Goal: Information Seeking & Learning: Compare options

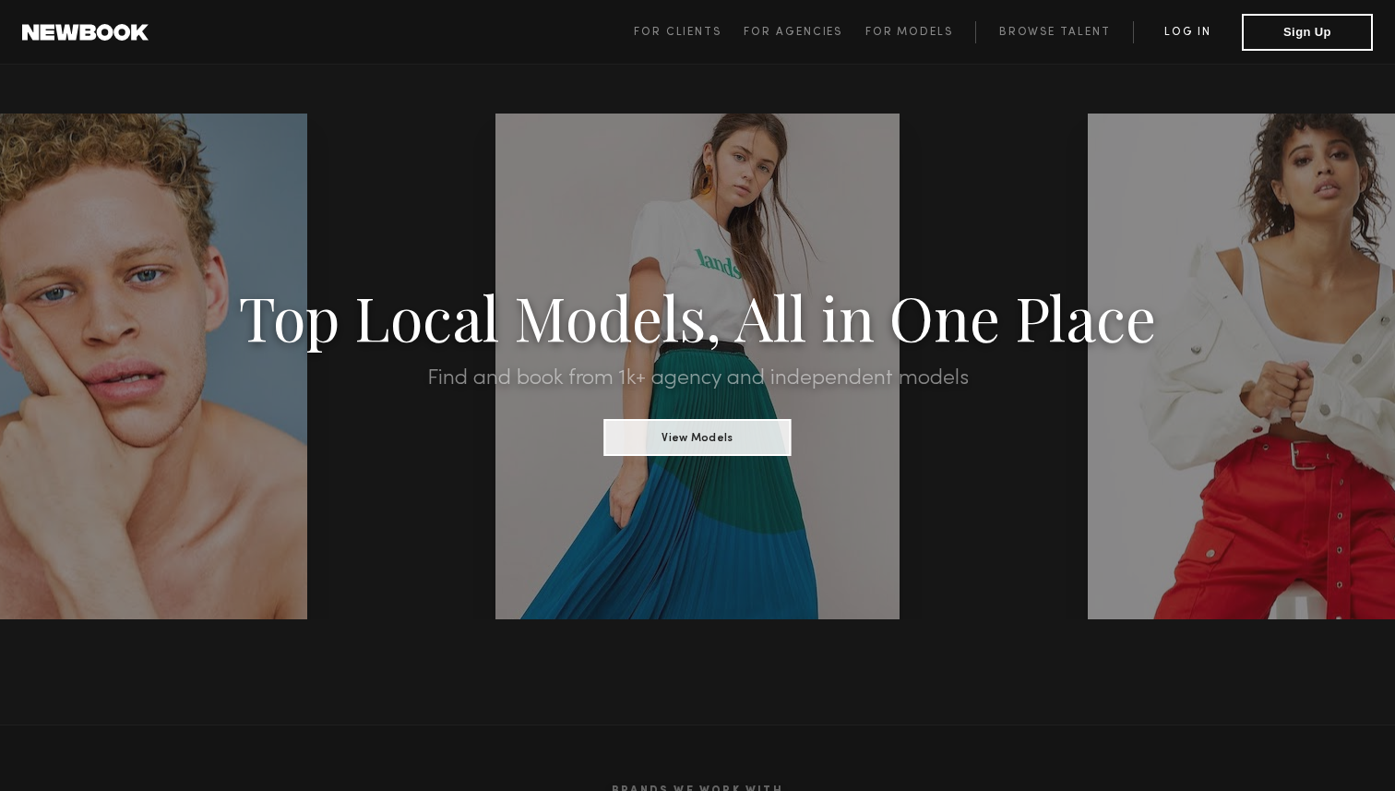
click at [1197, 33] on link "Log in" at bounding box center [1187, 32] width 109 height 22
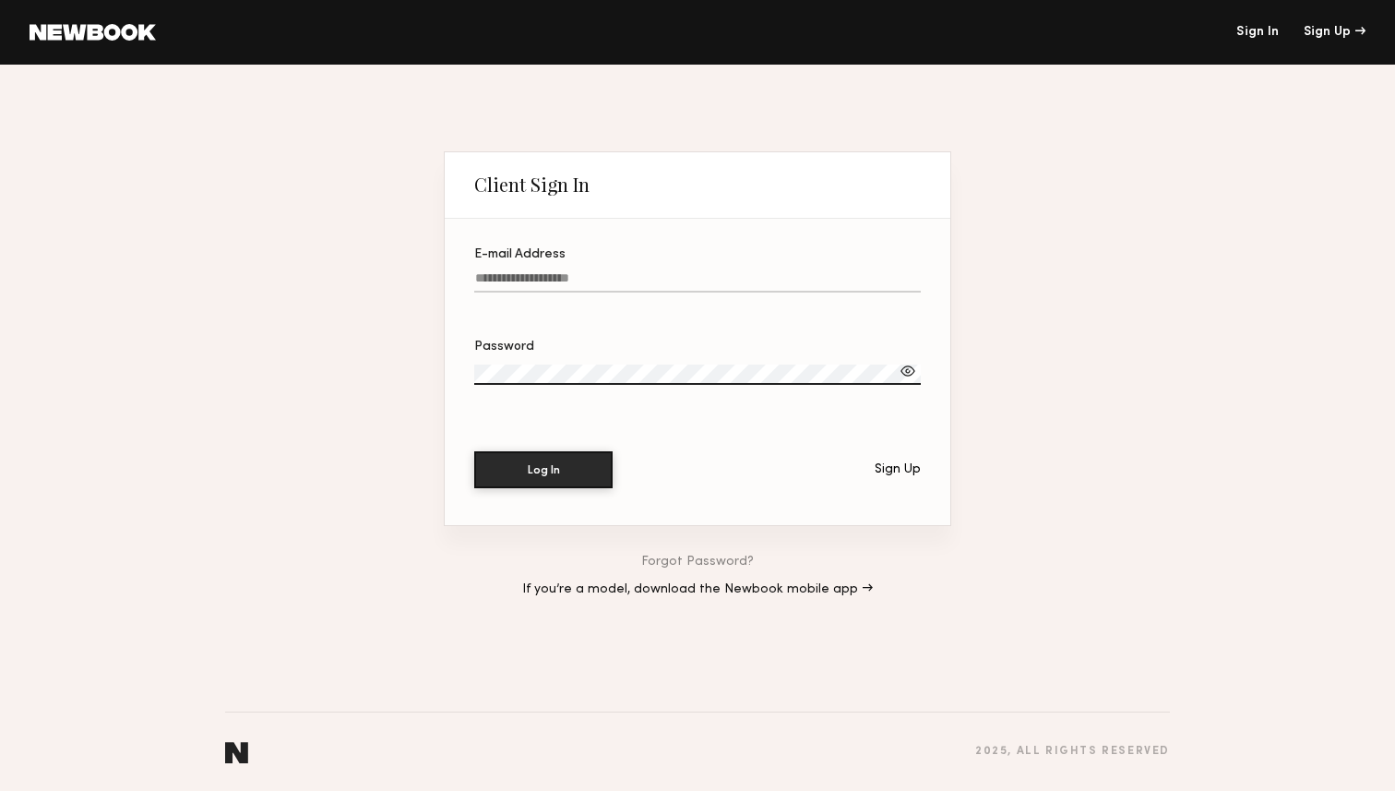
click at [615, 286] on input "E-mail Address" at bounding box center [697, 281] width 447 height 21
click at [548, 272] on input "E-mail Address Required" at bounding box center [697, 281] width 447 height 21
type input "**********"
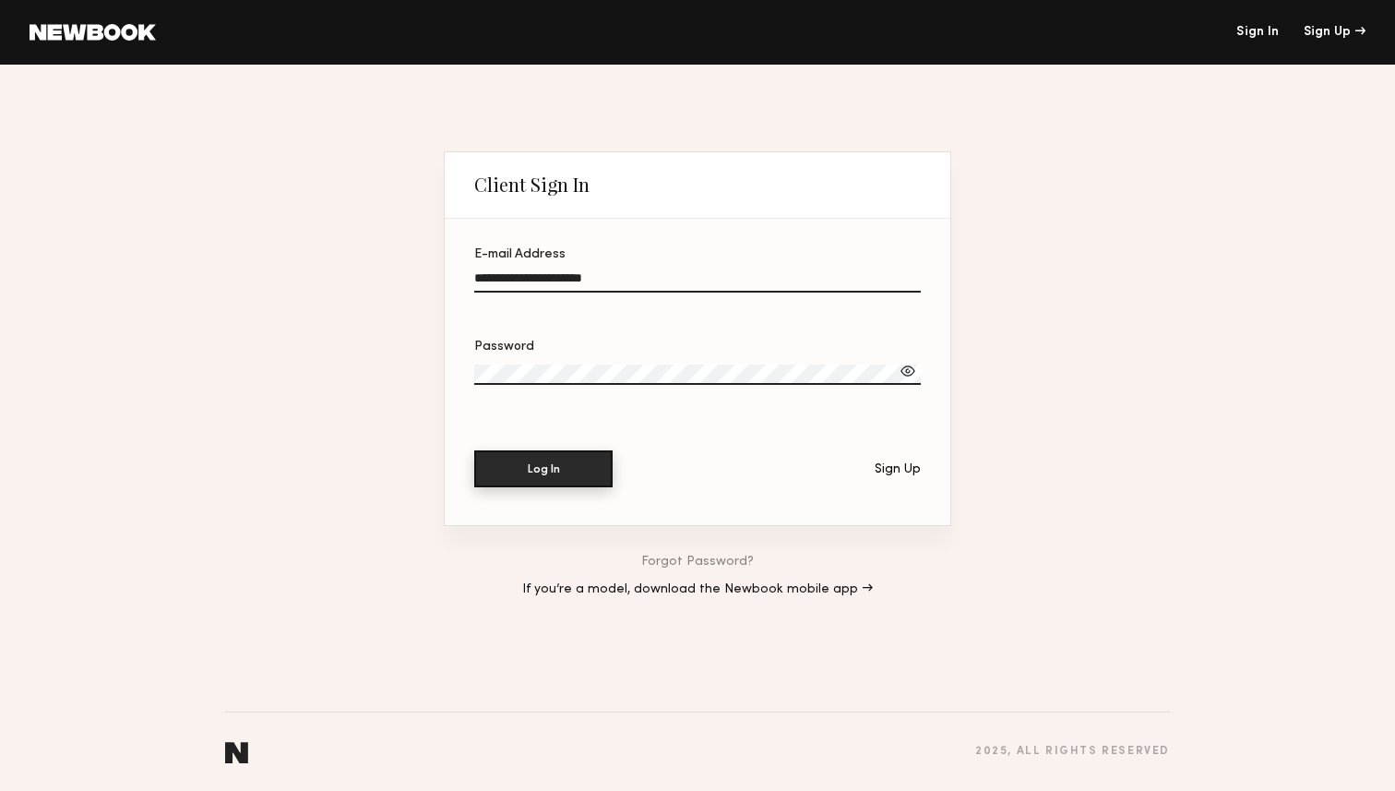
click at [565, 482] on button "Log In" at bounding box center [543, 468] width 138 height 37
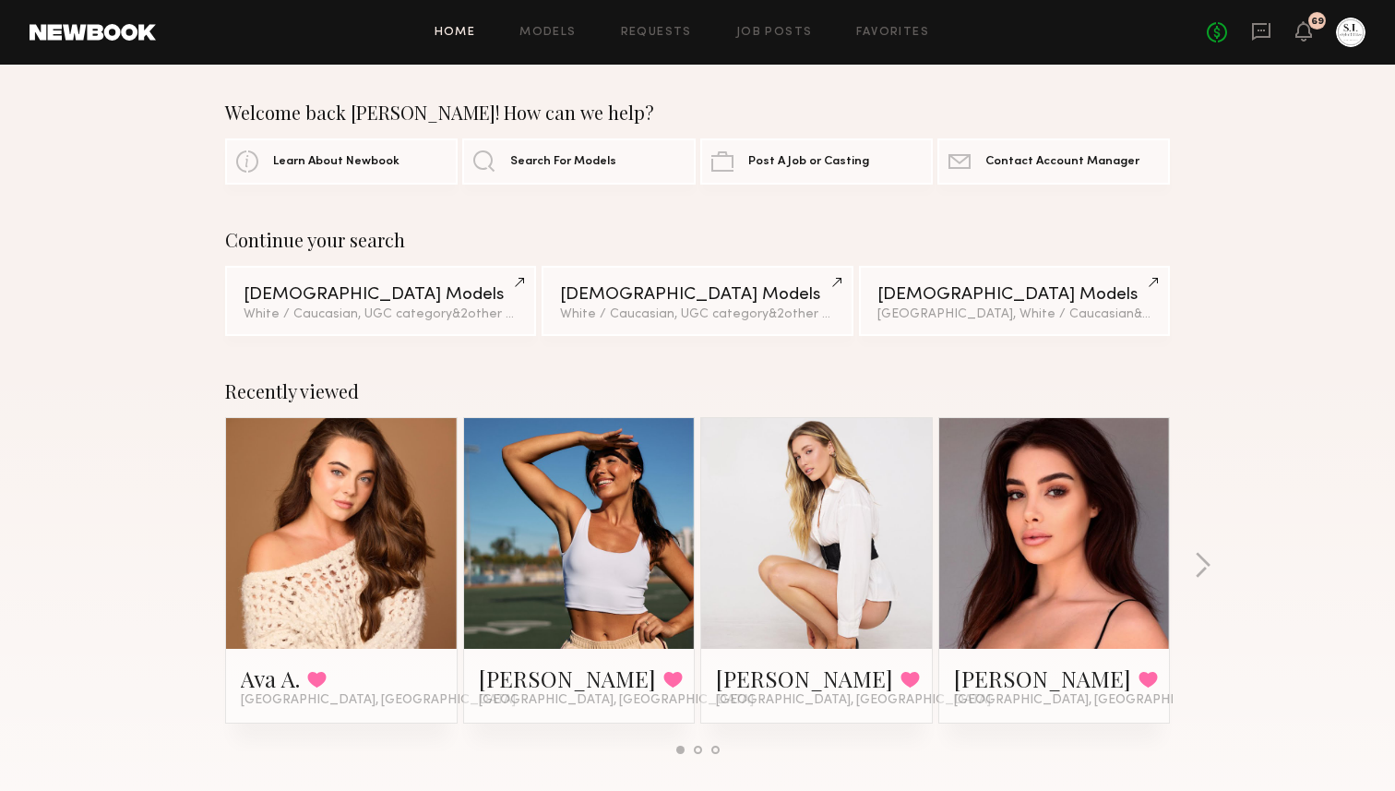
click at [919, 41] on div "Home Models Requests Job Posts Favorites Sign Out No fees up to $5,000 69" at bounding box center [761, 33] width 1210 height 30
click at [896, 28] on link "Favorites" at bounding box center [892, 33] width 73 height 12
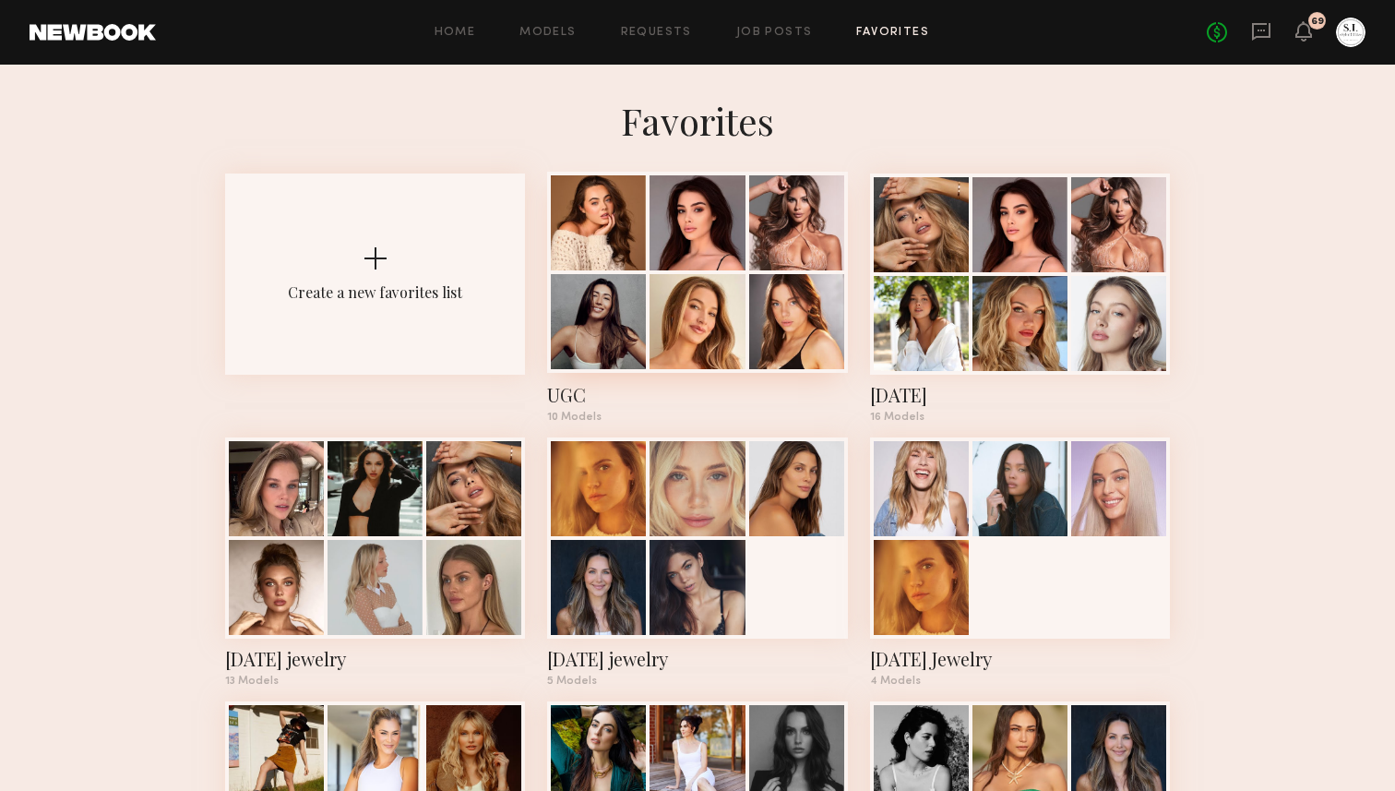
click at [619, 290] on div at bounding box center [598, 321] width 95 height 95
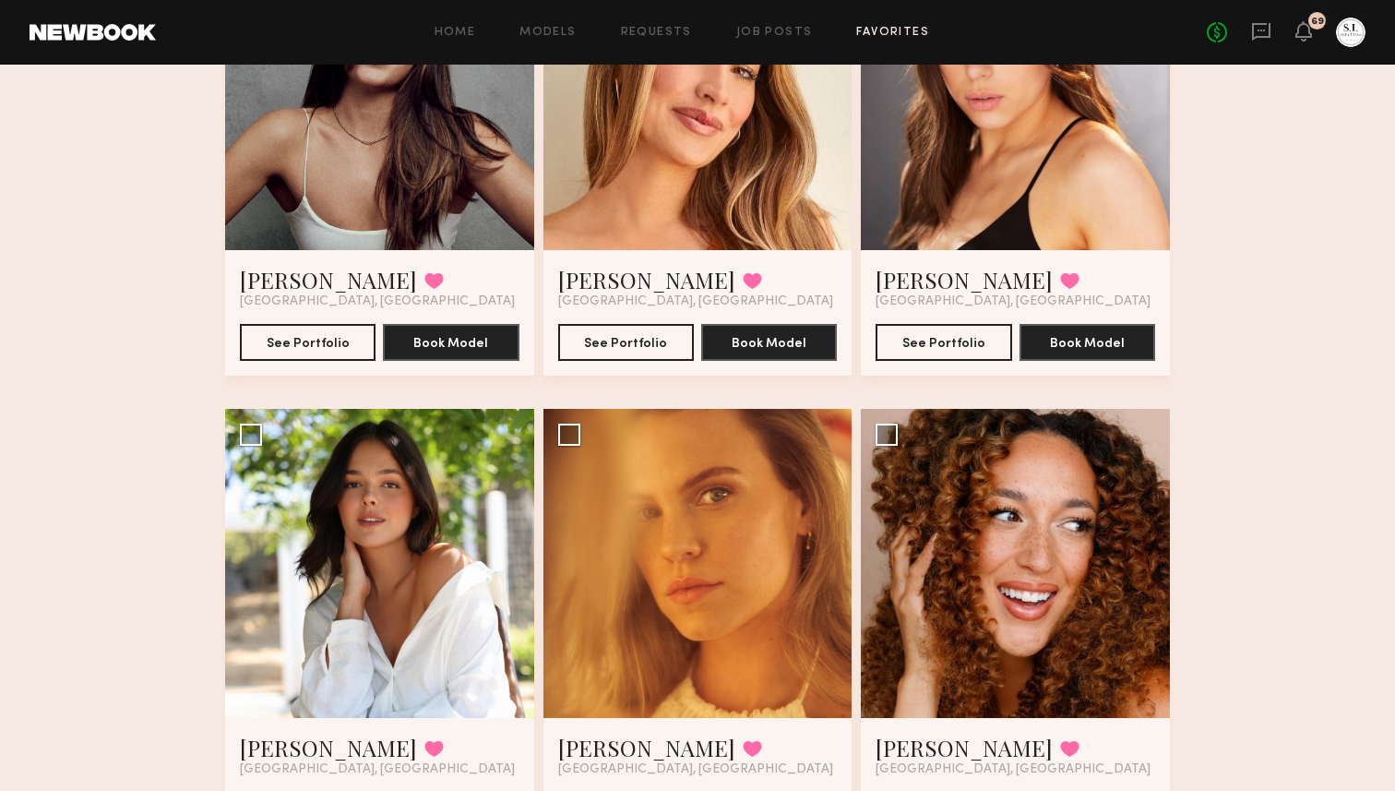
scroll to position [742, 0]
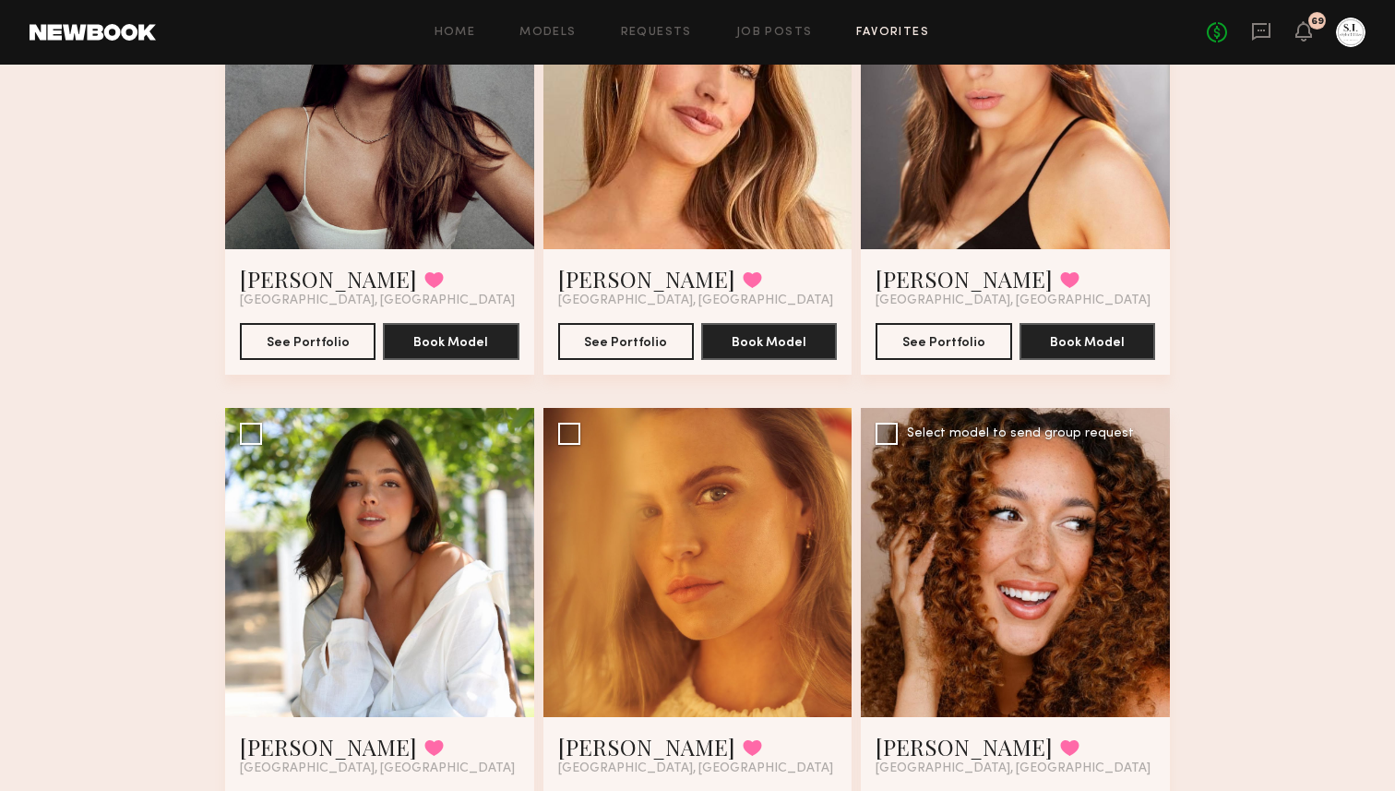
click at [968, 581] on div at bounding box center [1015, 562] width 309 height 309
click at [938, 738] on link "Casey W." at bounding box center [964, 747] width 177 height 30
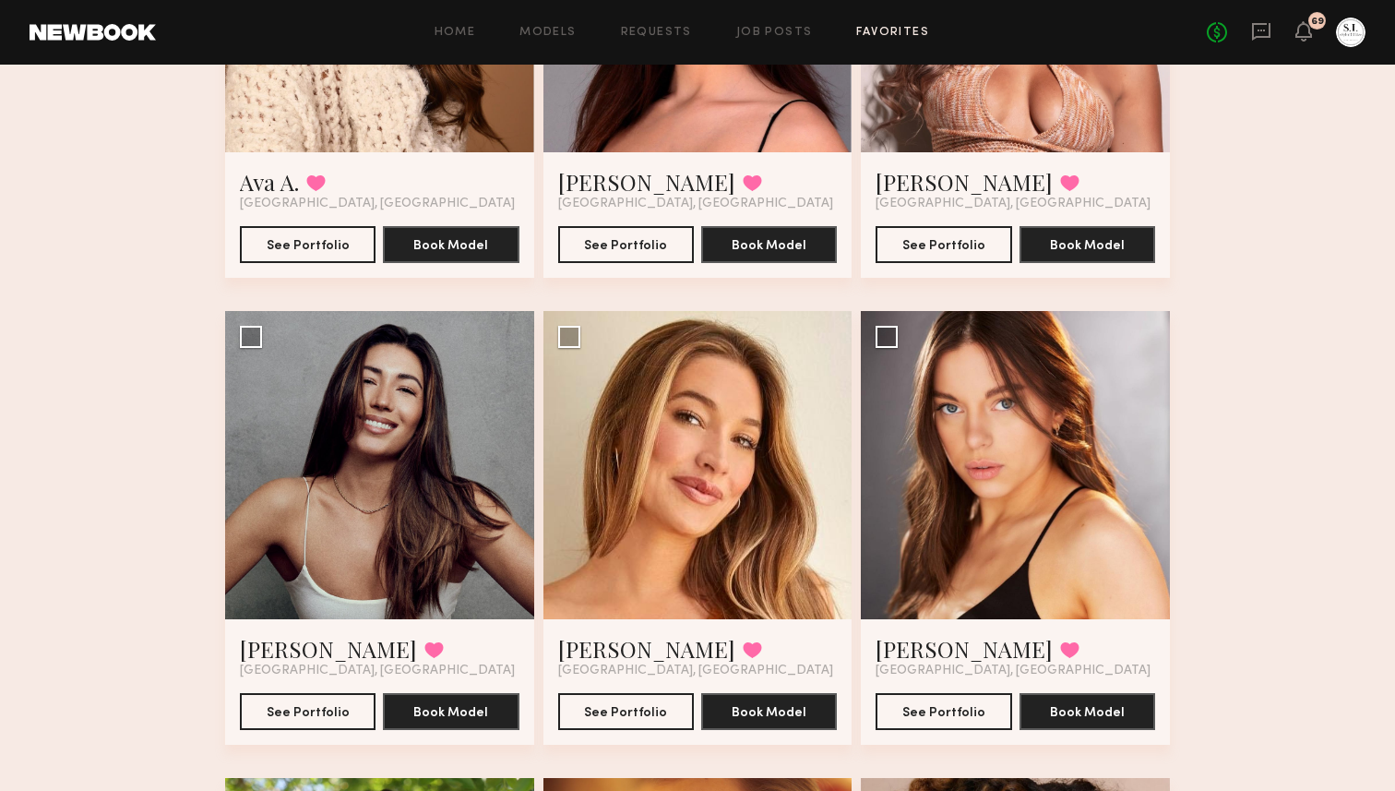
scroll to position [431, 0]
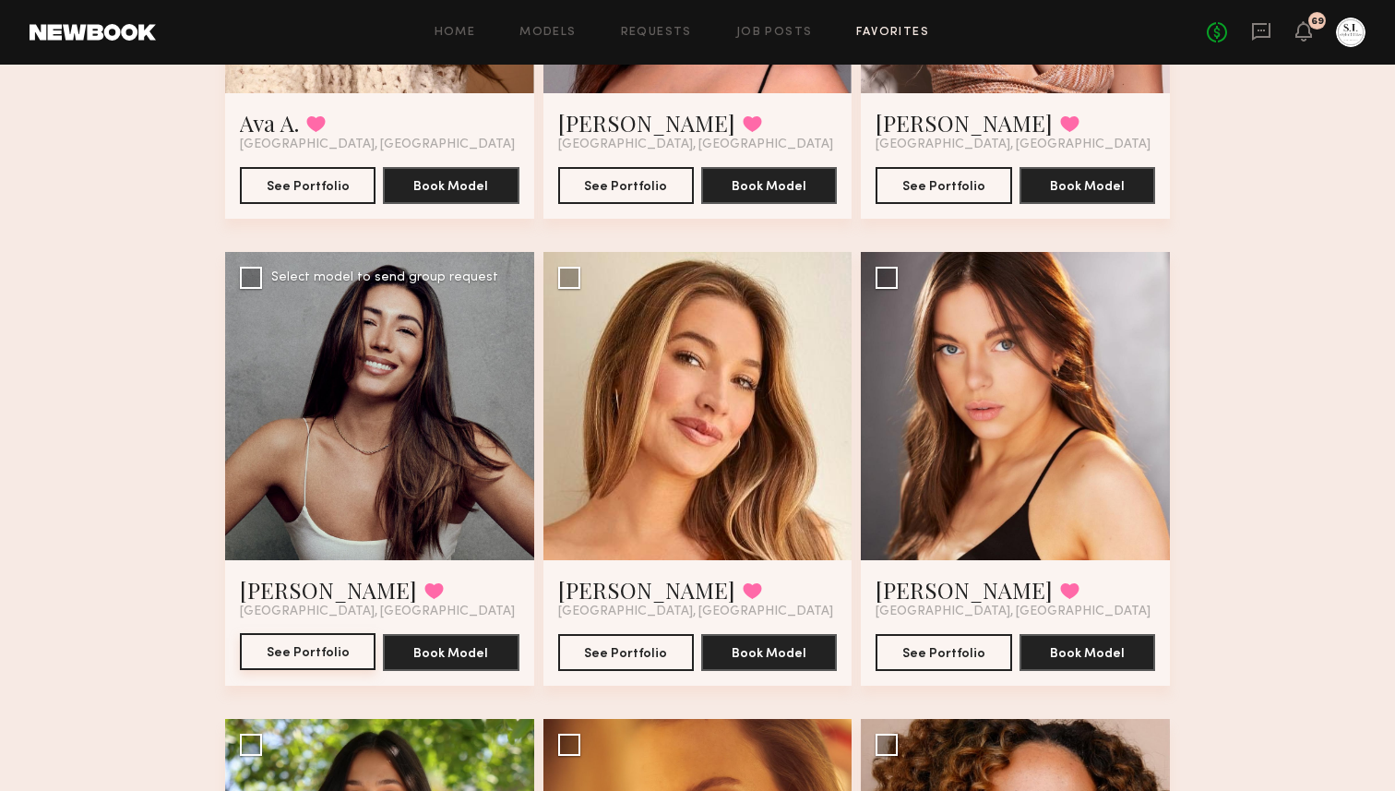
click at [297, 649] on button "See Portfolio" at bounding box center [308, 651] width 136 height 37
click at [340, 179] on button "See Portfolio" at bounding box center [308, 184] width 136 height 37
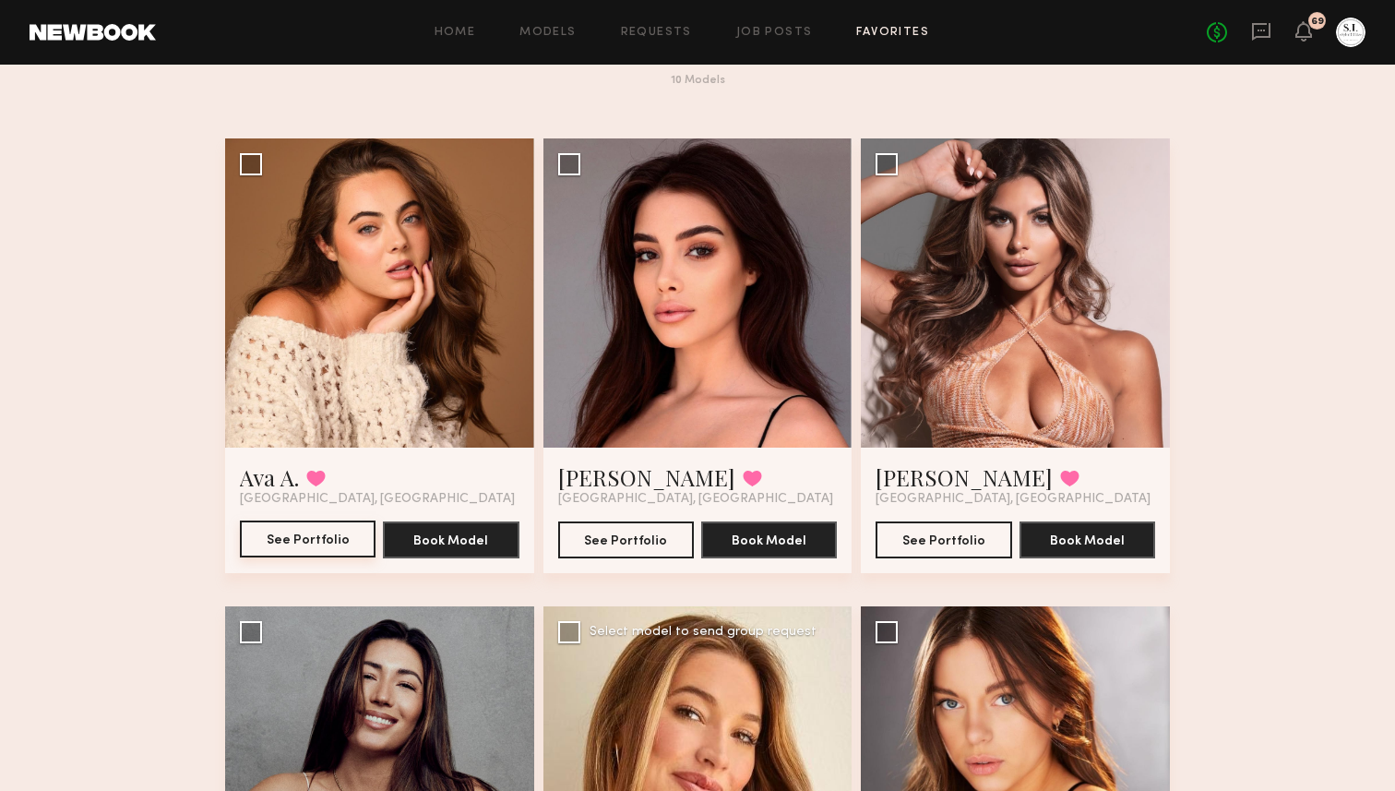
scroll to position [0, 0]
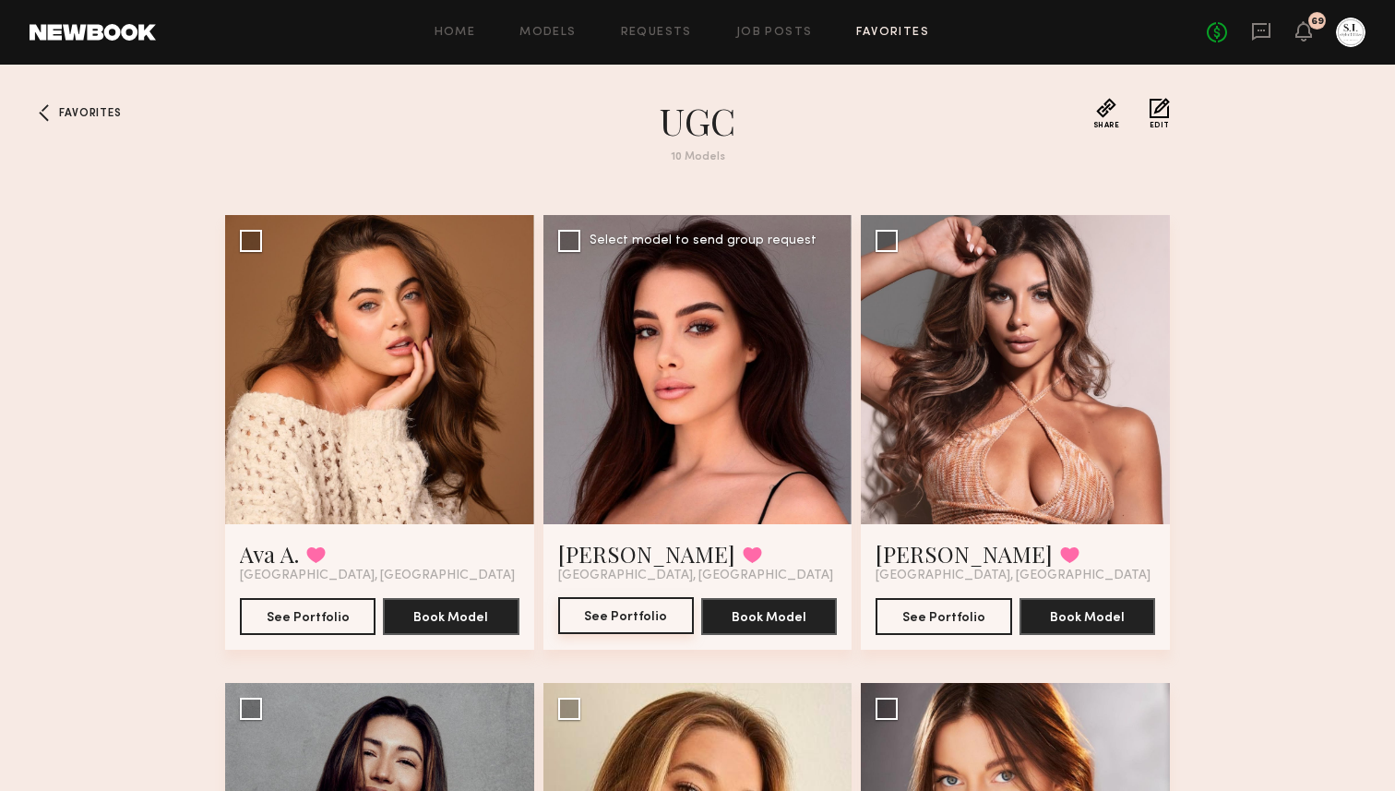
click at [646, 618] on button "See Portfolio" at bounding box center [626, 615] width 136 height 37
click at [973, 615] on button "See Portfolio" at bounding box center [944, 615] width 136 height 37
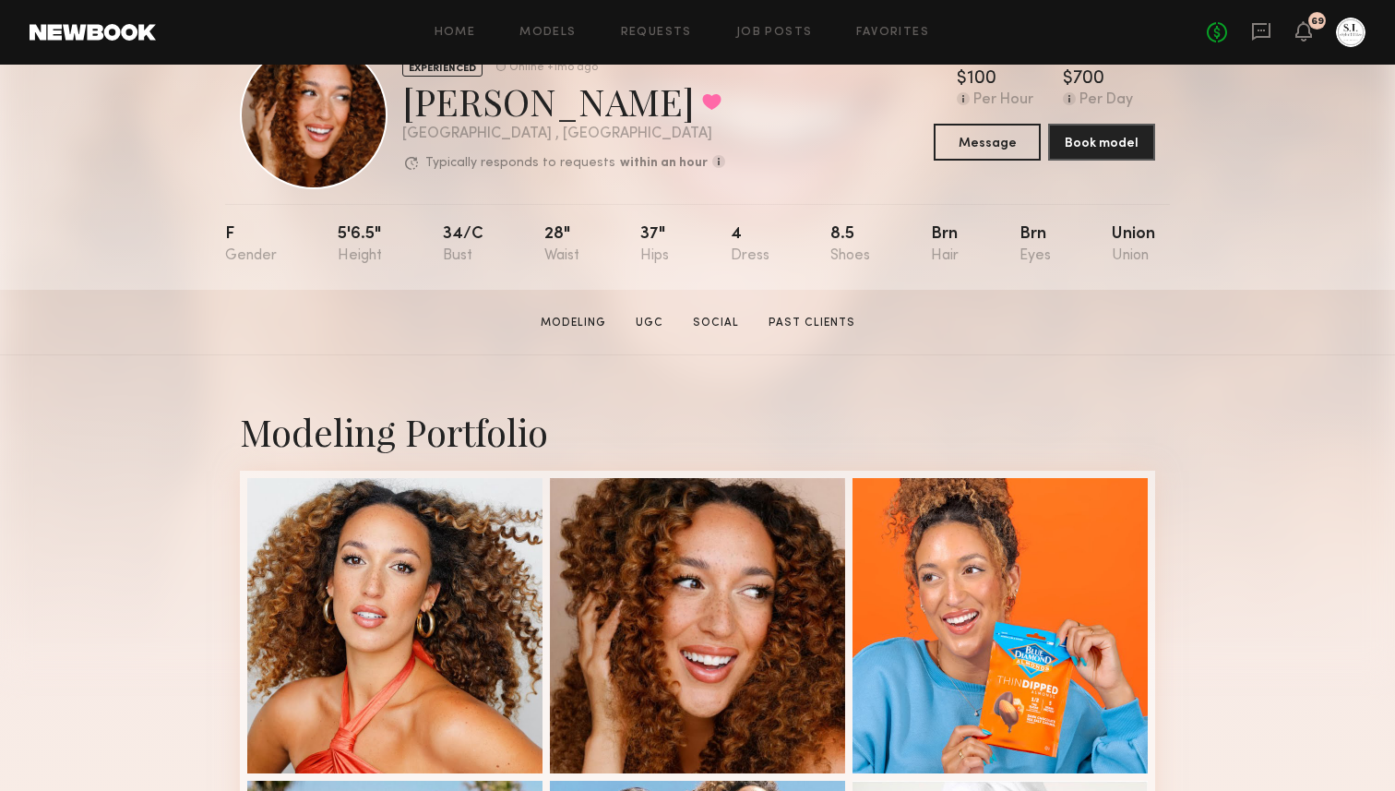
scroll to position [76, 0]
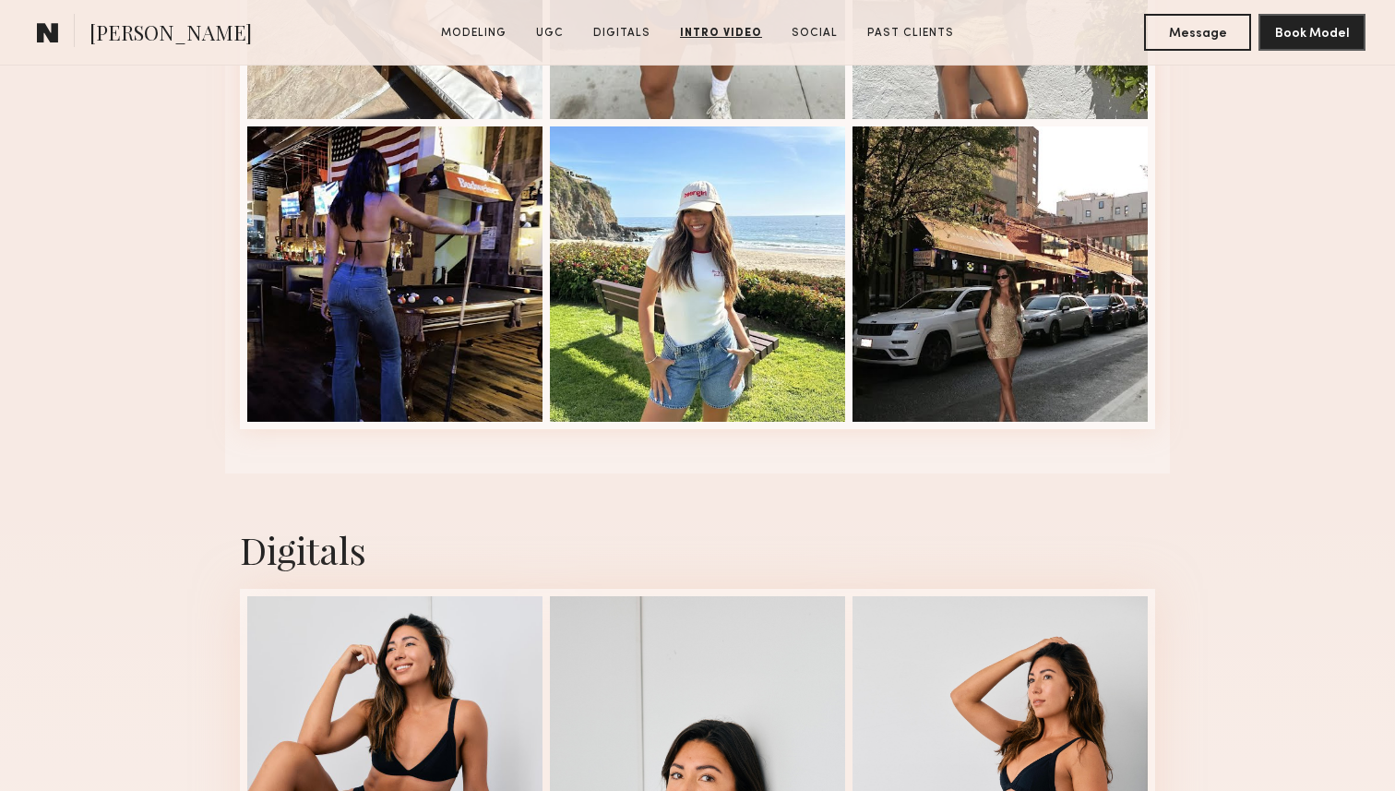
scroll to position [3727, 0]
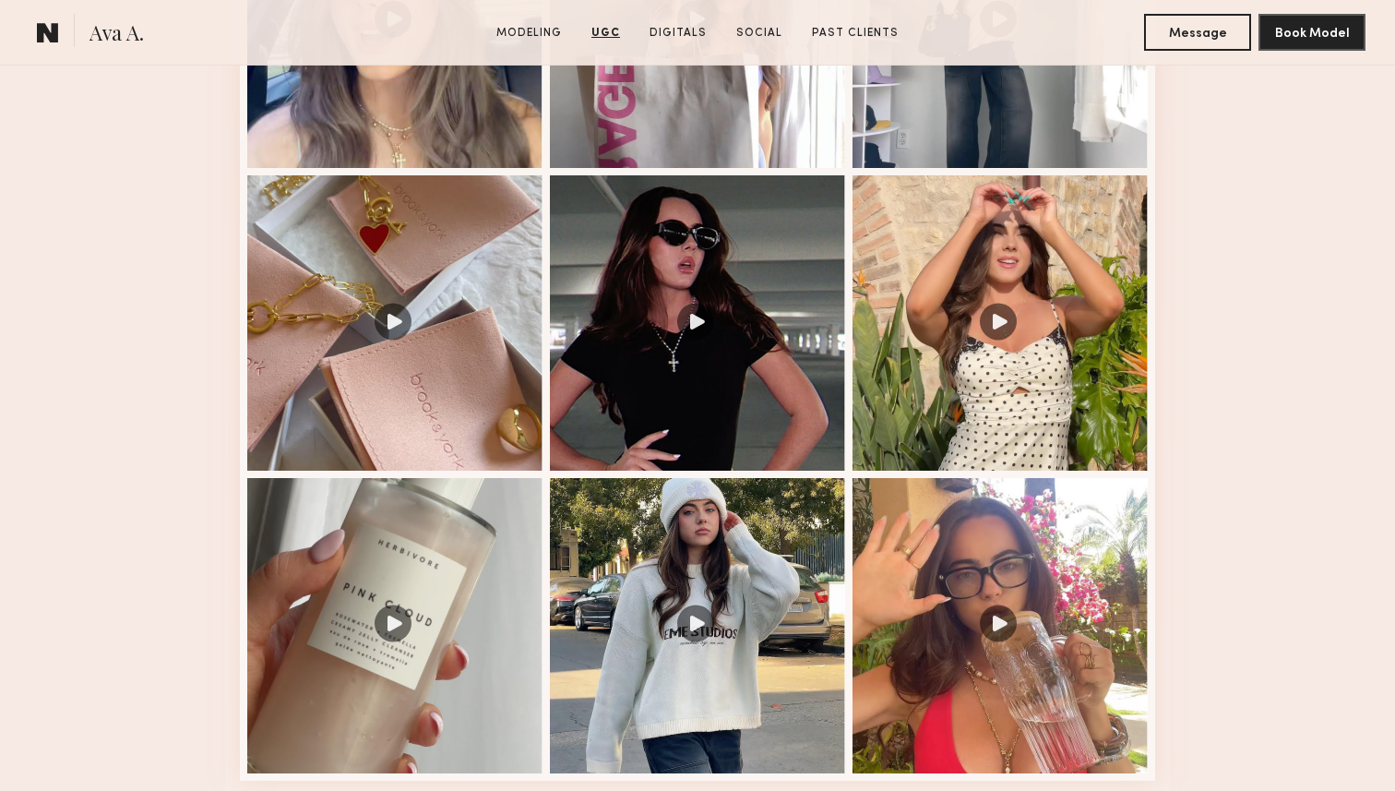
scroll to position [2151, 0]
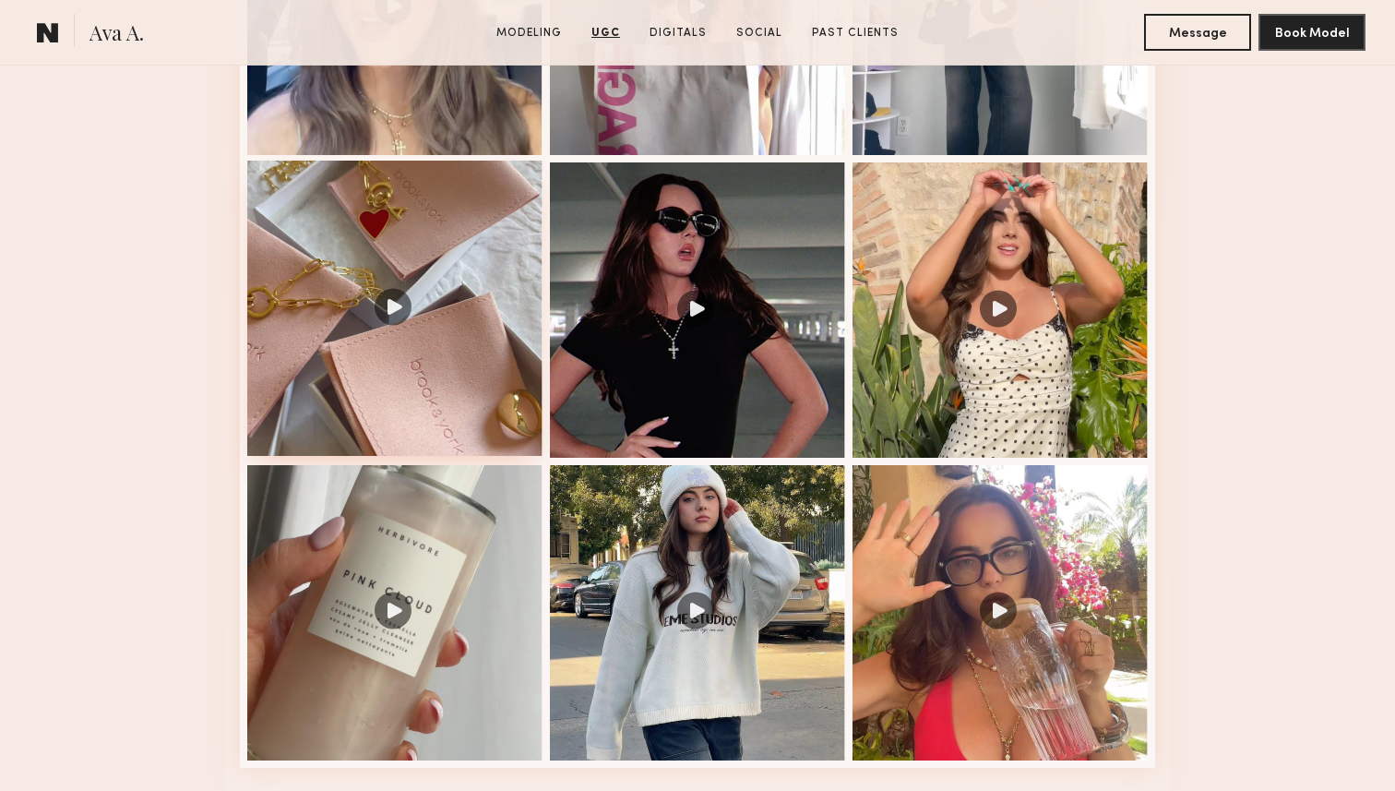
click at [394, 309] on div at bounding box center [394, 308] width 295 height 295
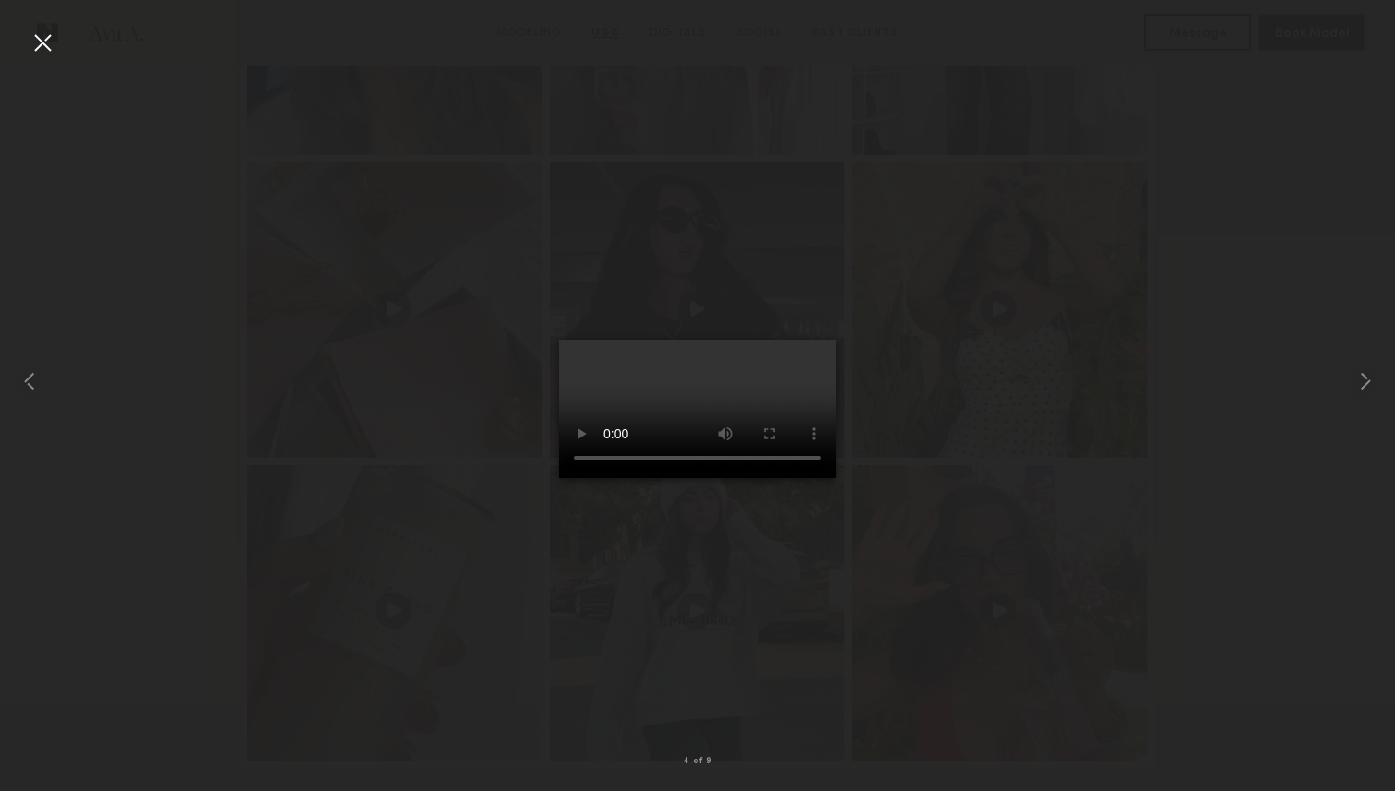
click at [36, 32] on div at bounding box center [43, 43] width 30 height 30
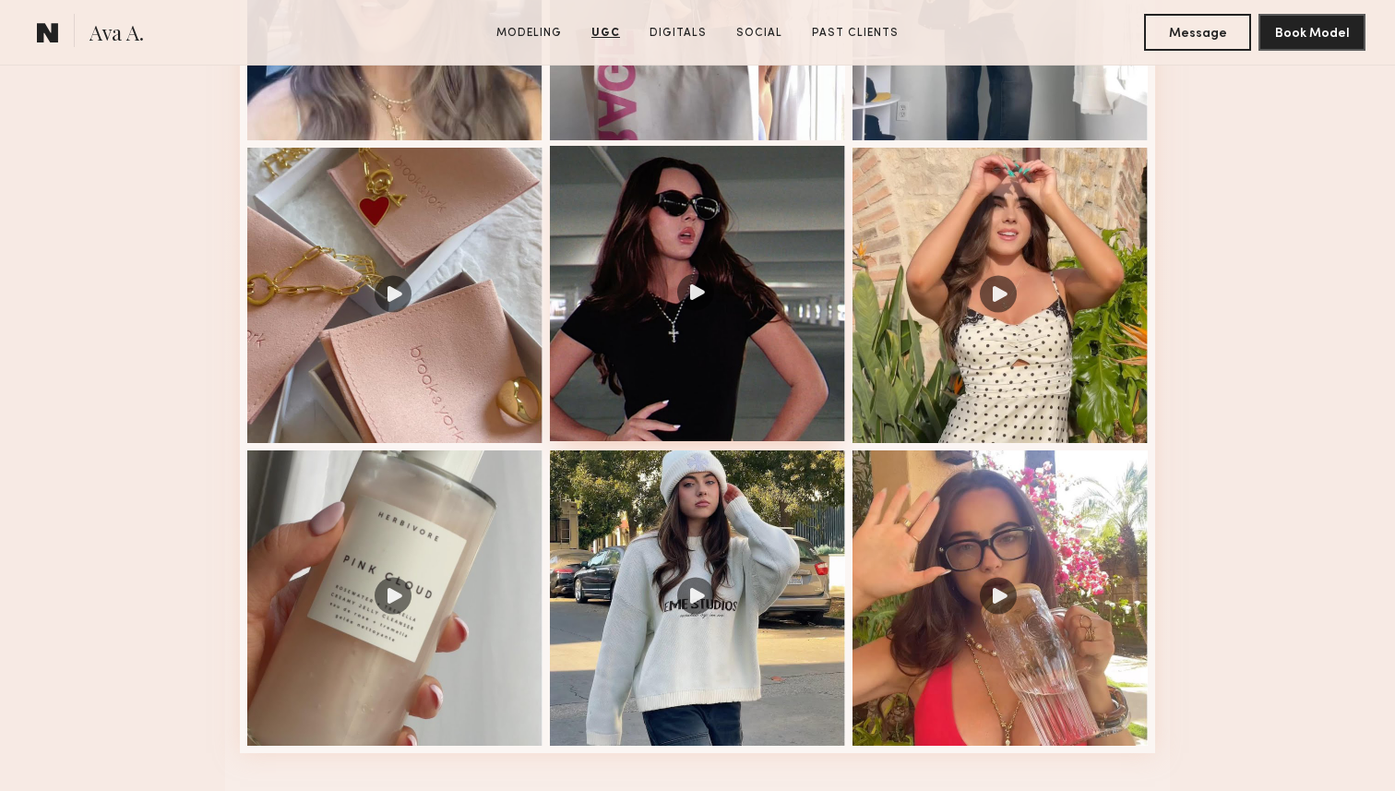
scroll to position [2168, 0]
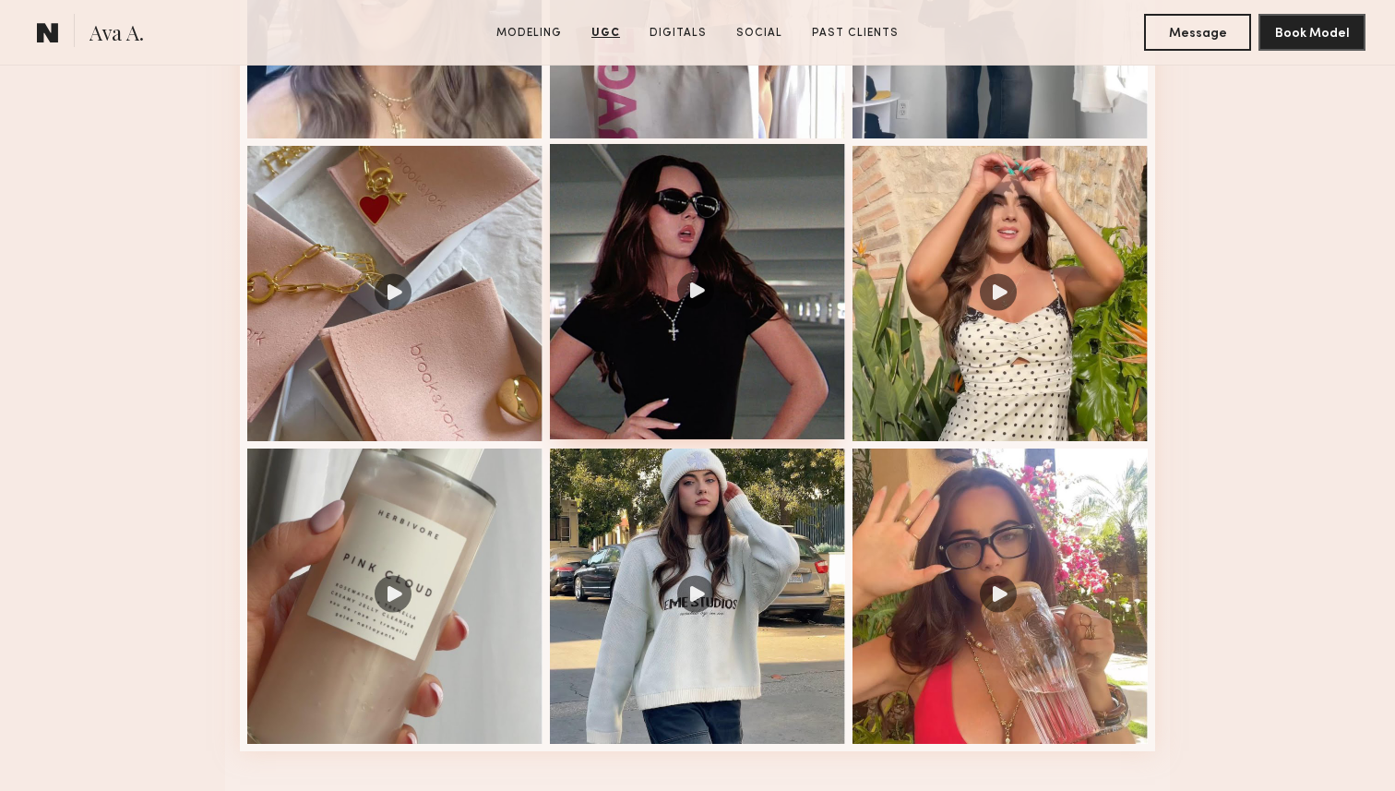
click at [627, 352] on div at bounding box center [697, 291] width 295 height 295
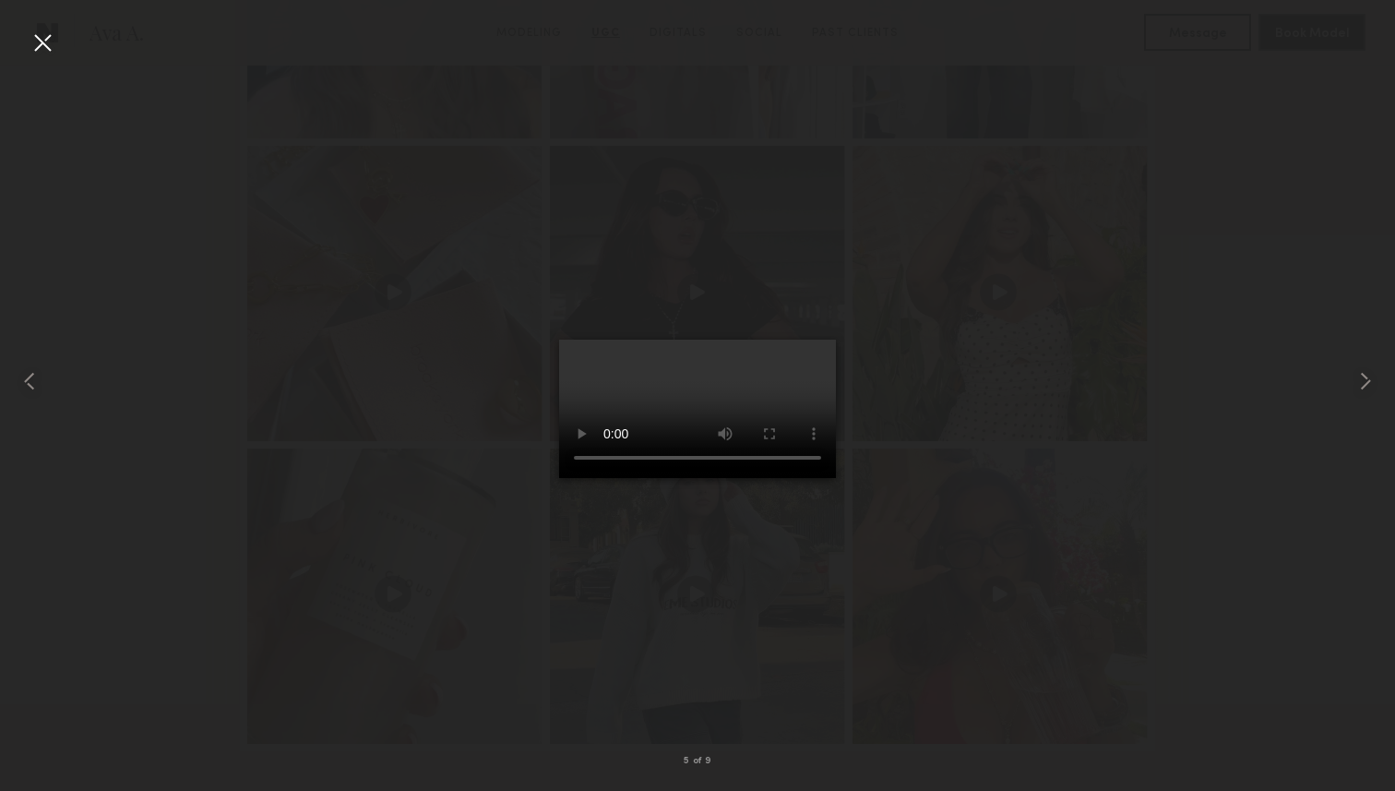
click at [40, 37] on div at bounding box center [43, 43] width 30 height 30
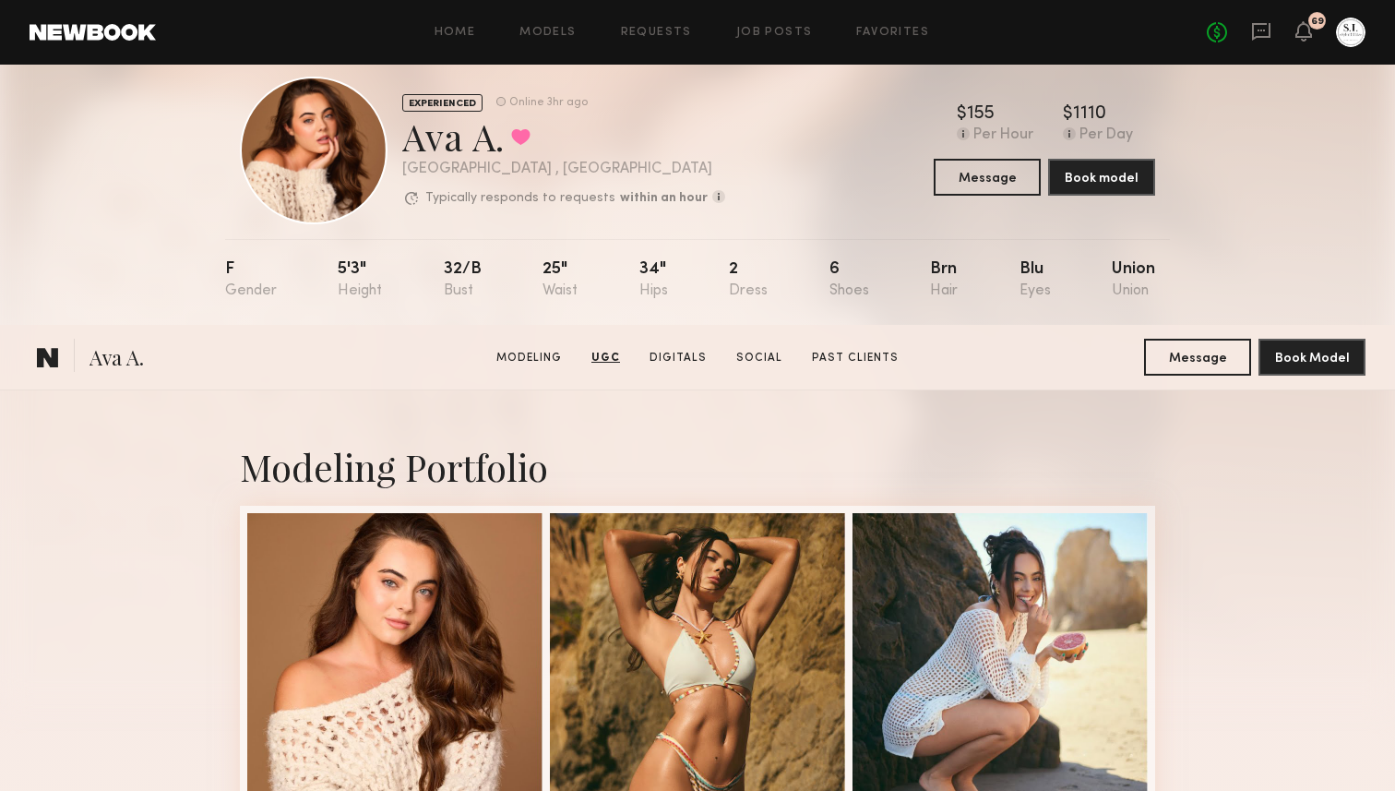
scroll to position [0, 0]
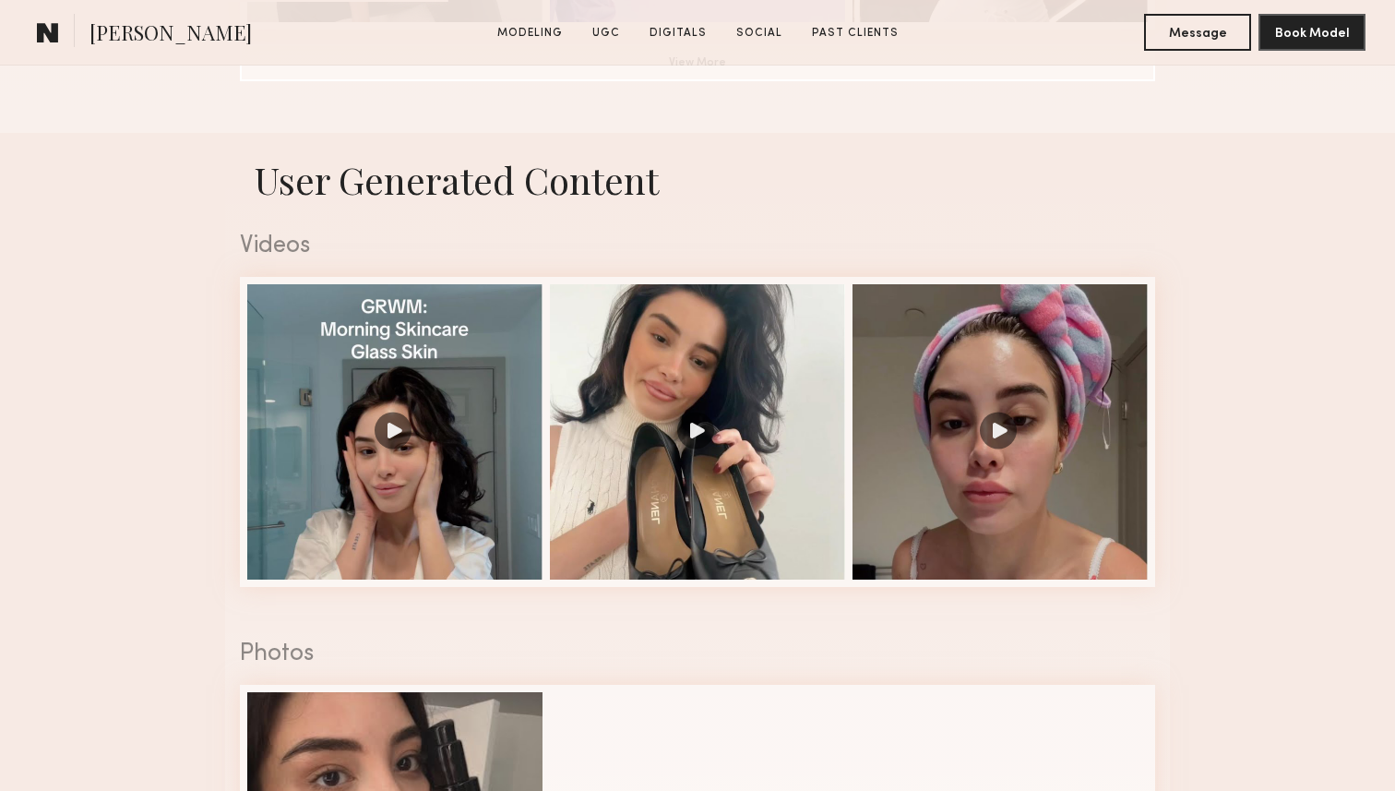
scroll to position [1426, 0]
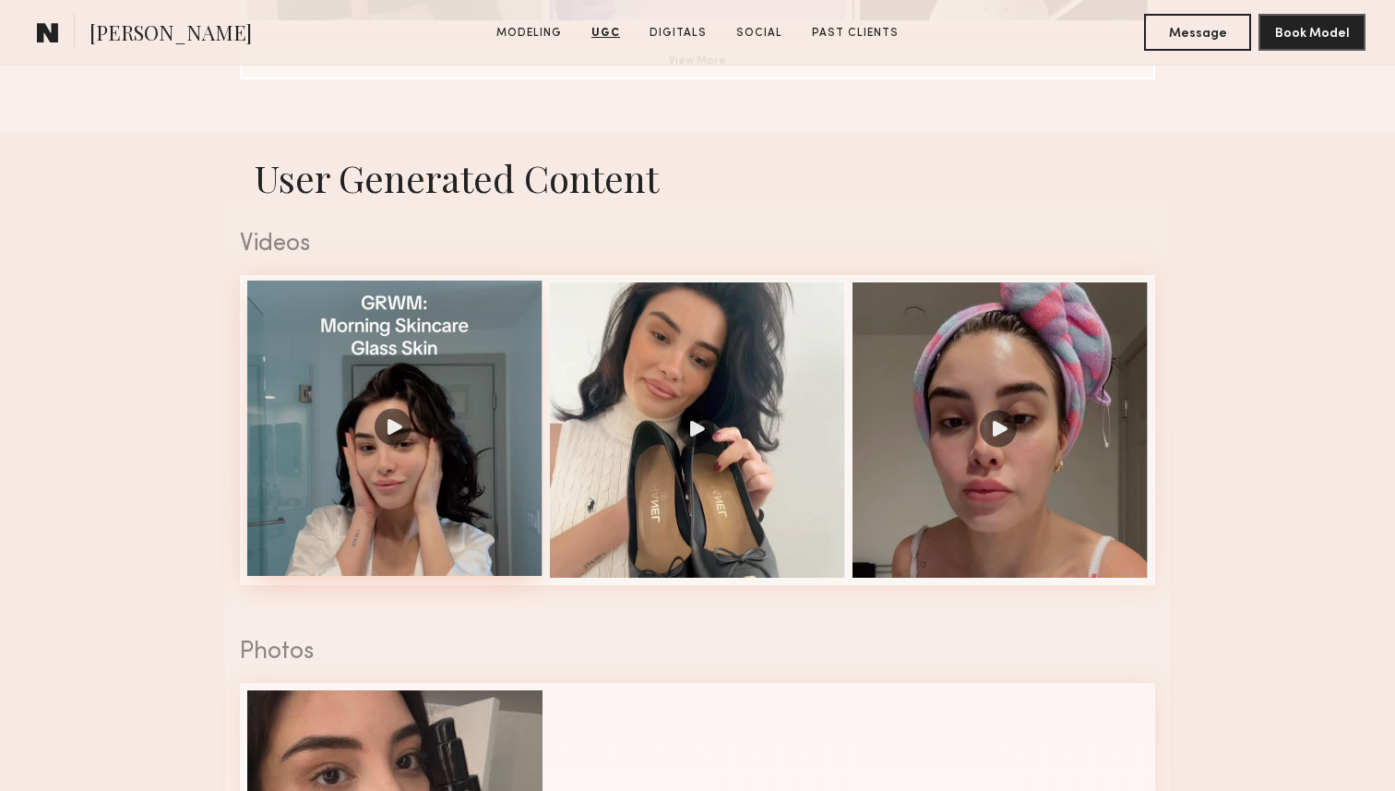
click at [423, 351] on div at bounding box center [394, 428] width 295 height 295
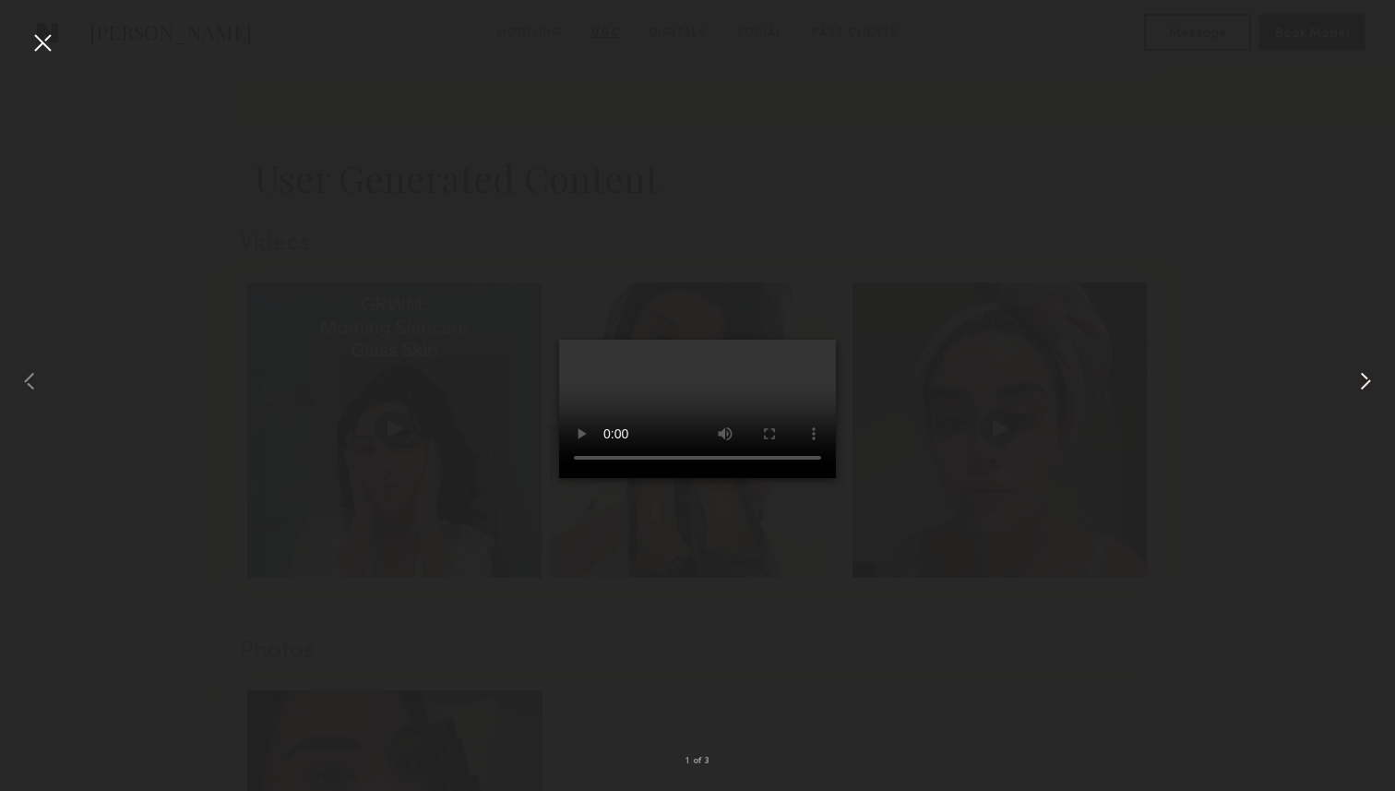
click at [1357, 375] on common-icon at bounding box center [1366, 381] width 30 height 30
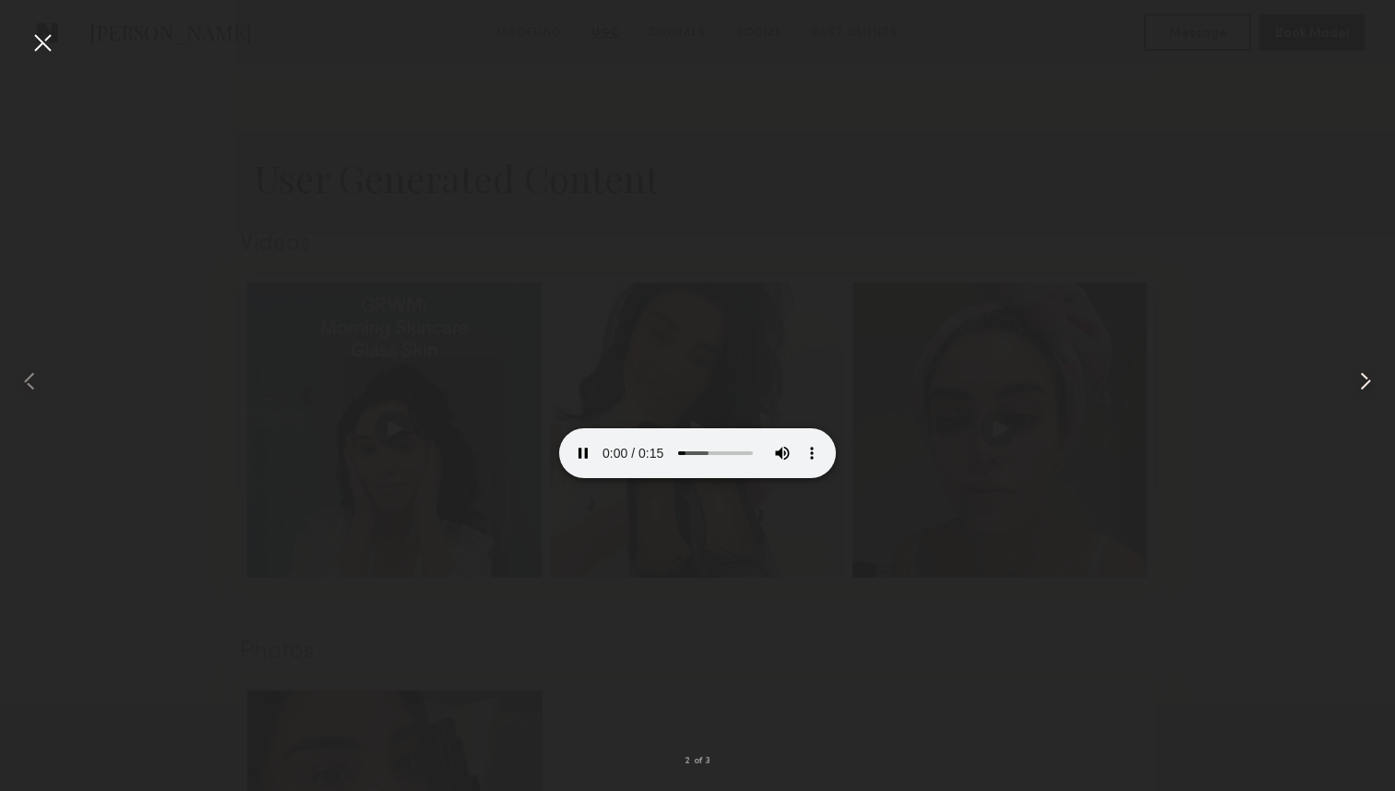
click at [1357, 375] on common-icon at bounding box center [1366, 381] width 30 height 30
click at [46, 39] on div at bounding box center [43, 43] width 30 height 30
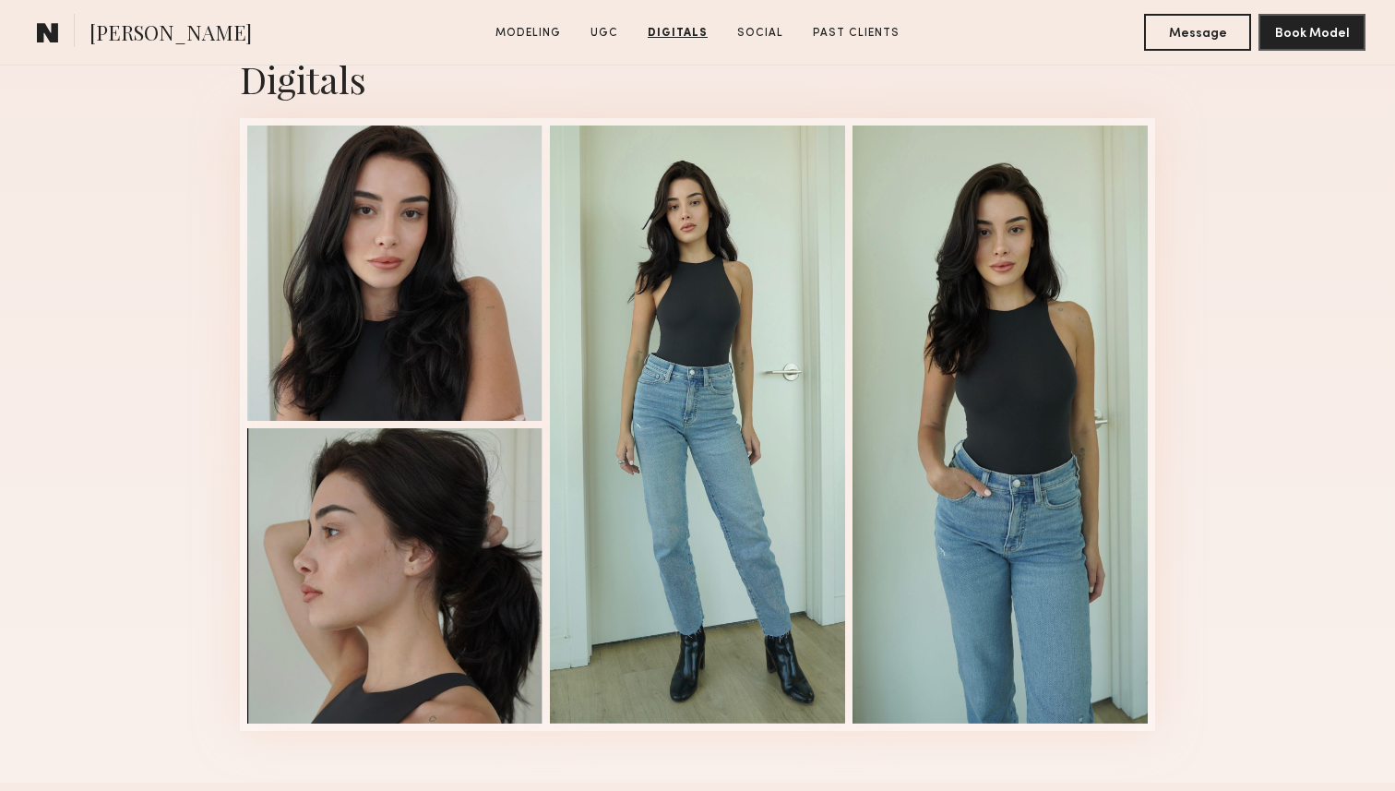
scroll to position [2491, 0]
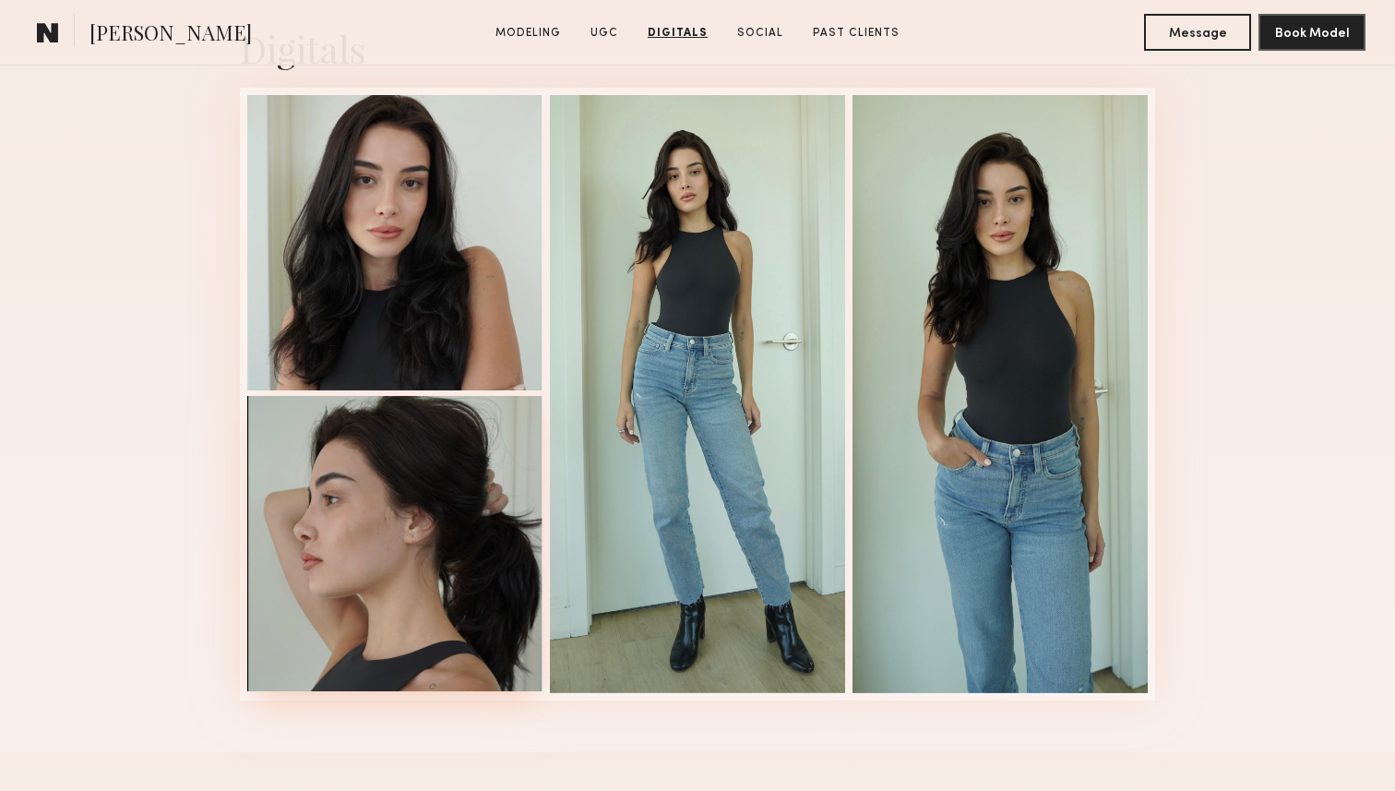
click at [424, 501] on div at bounding box center [394, 543] width 295 height 295
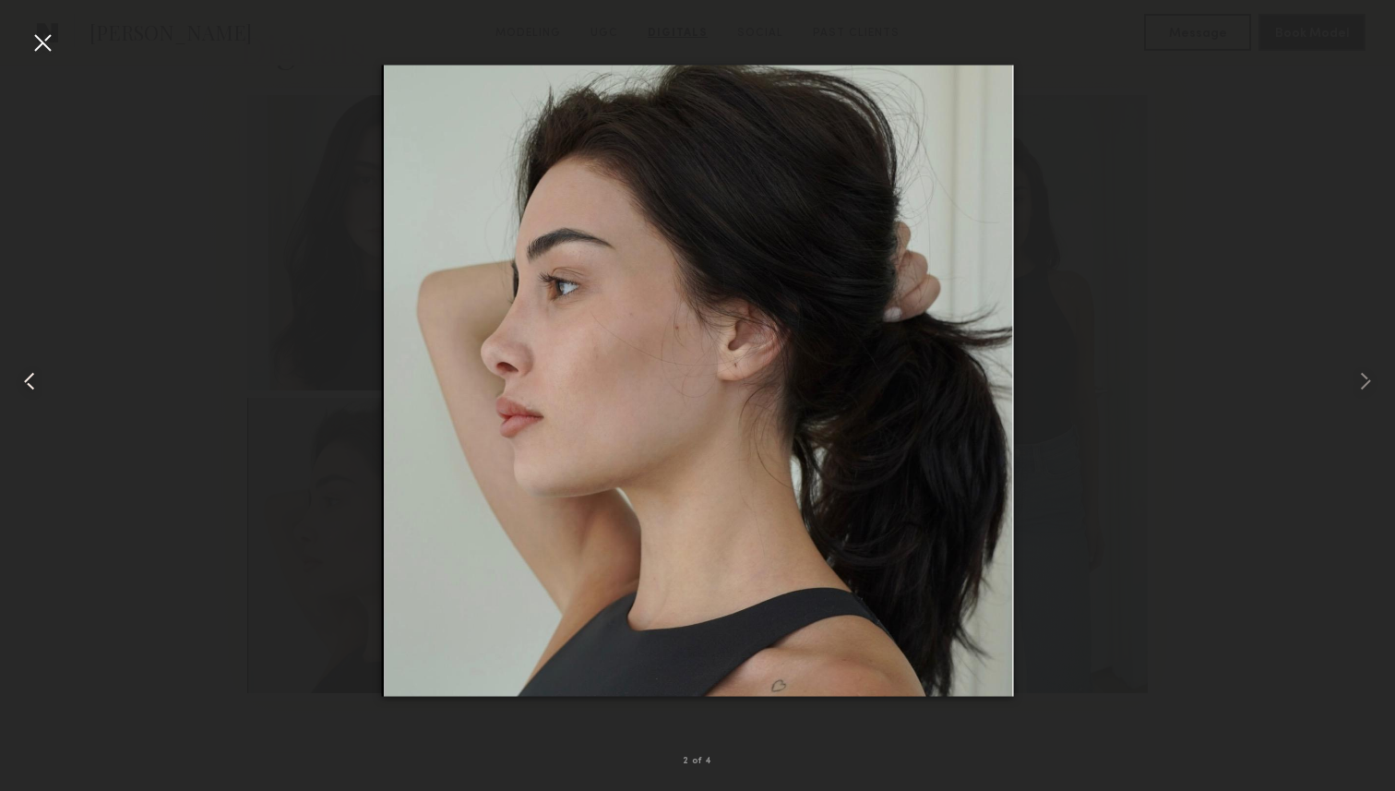
click at [34, 379] on common-icon at bounding box center [30, 381] width 30 height 30
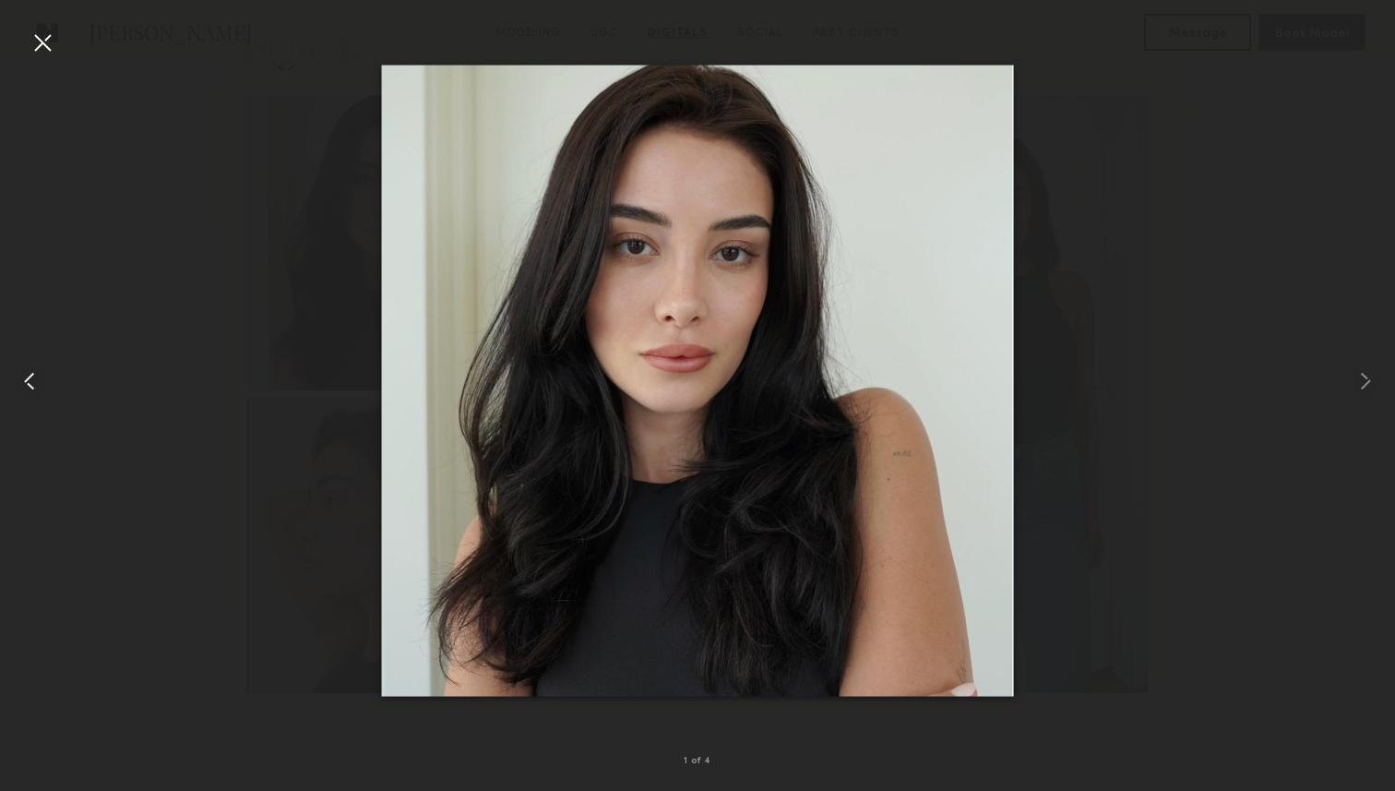
click at [34, 379] on common-icon at bounding box center [30, 381] width 30 height 30
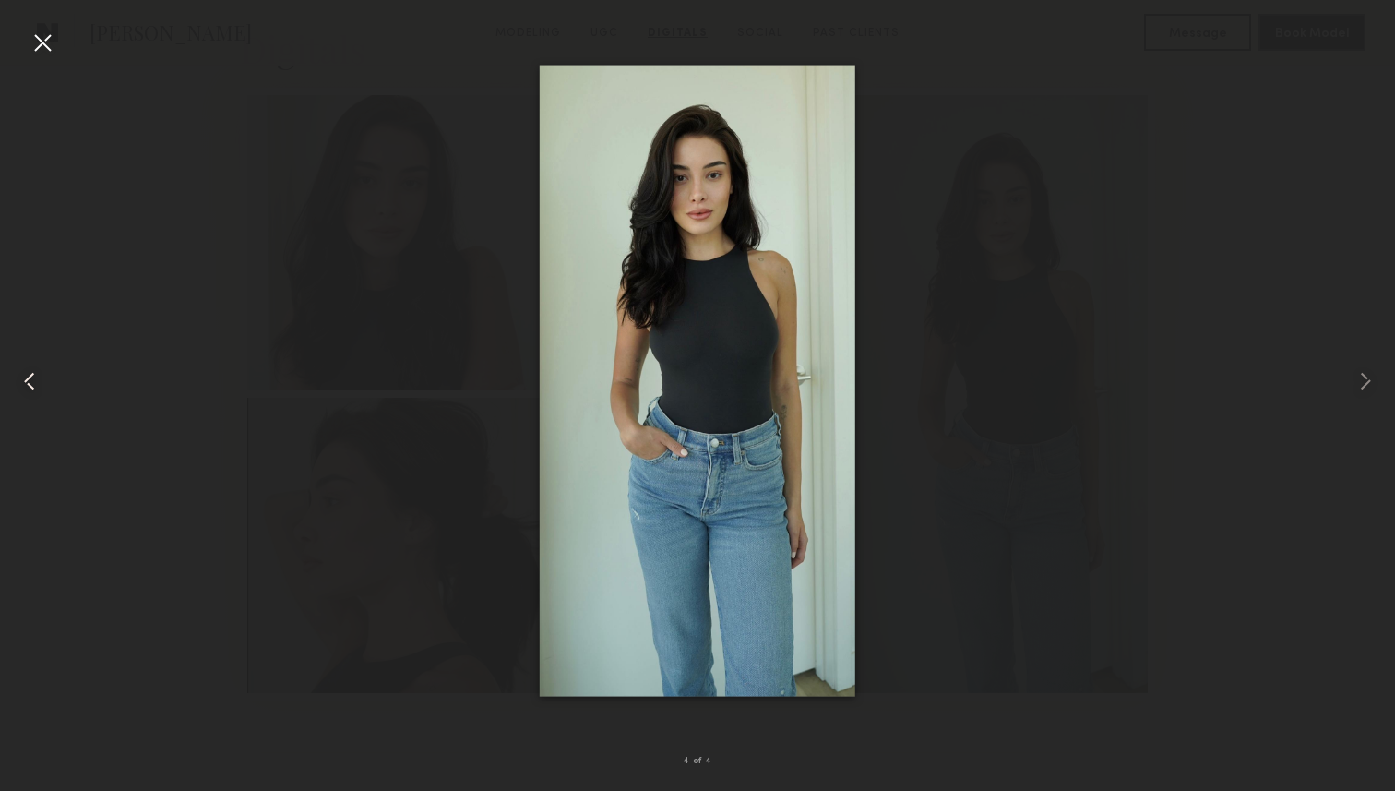
click at [34, 379] on common-icon at bounding box center [30, 381] width 30 height 30
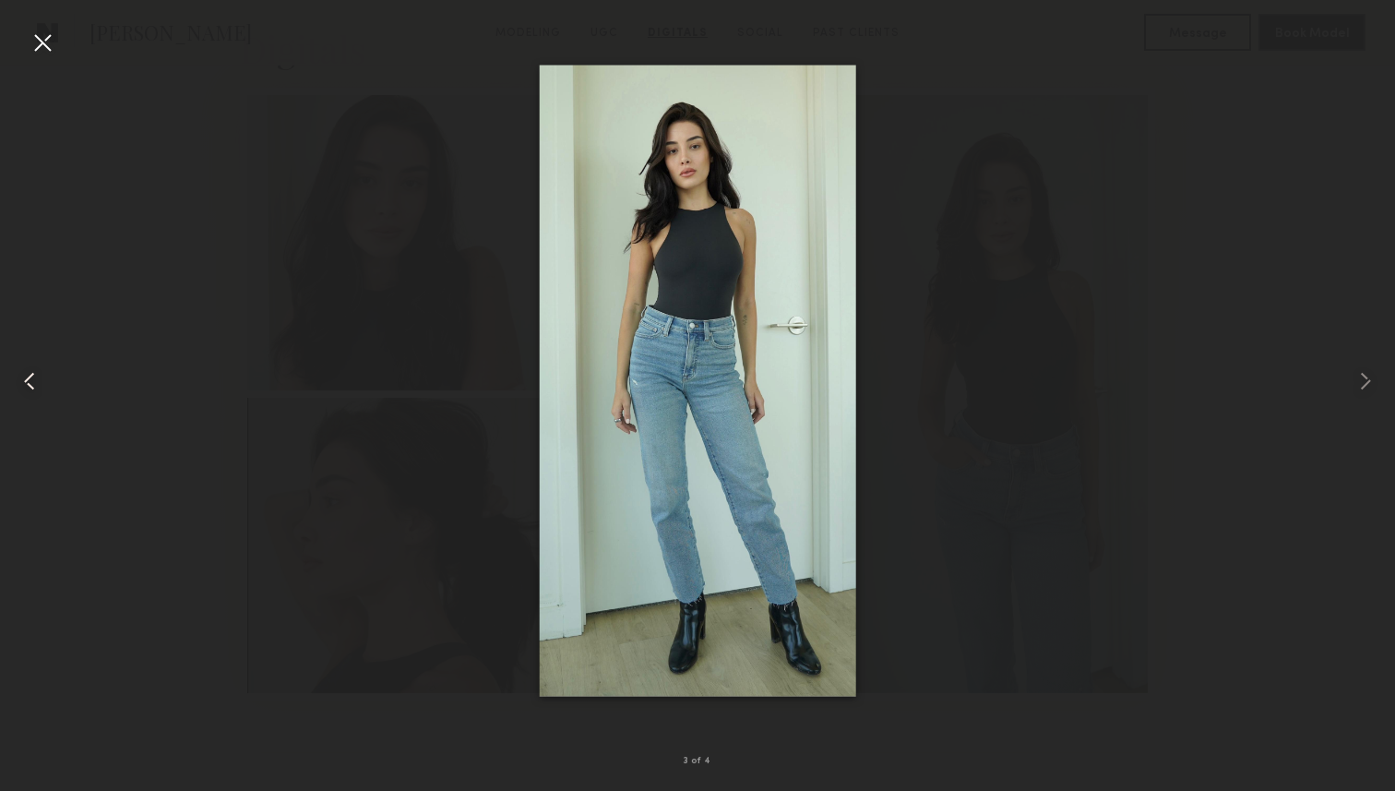
click at [34, 379] on common-icon at bounding box center [30, 381] width 30 height 30
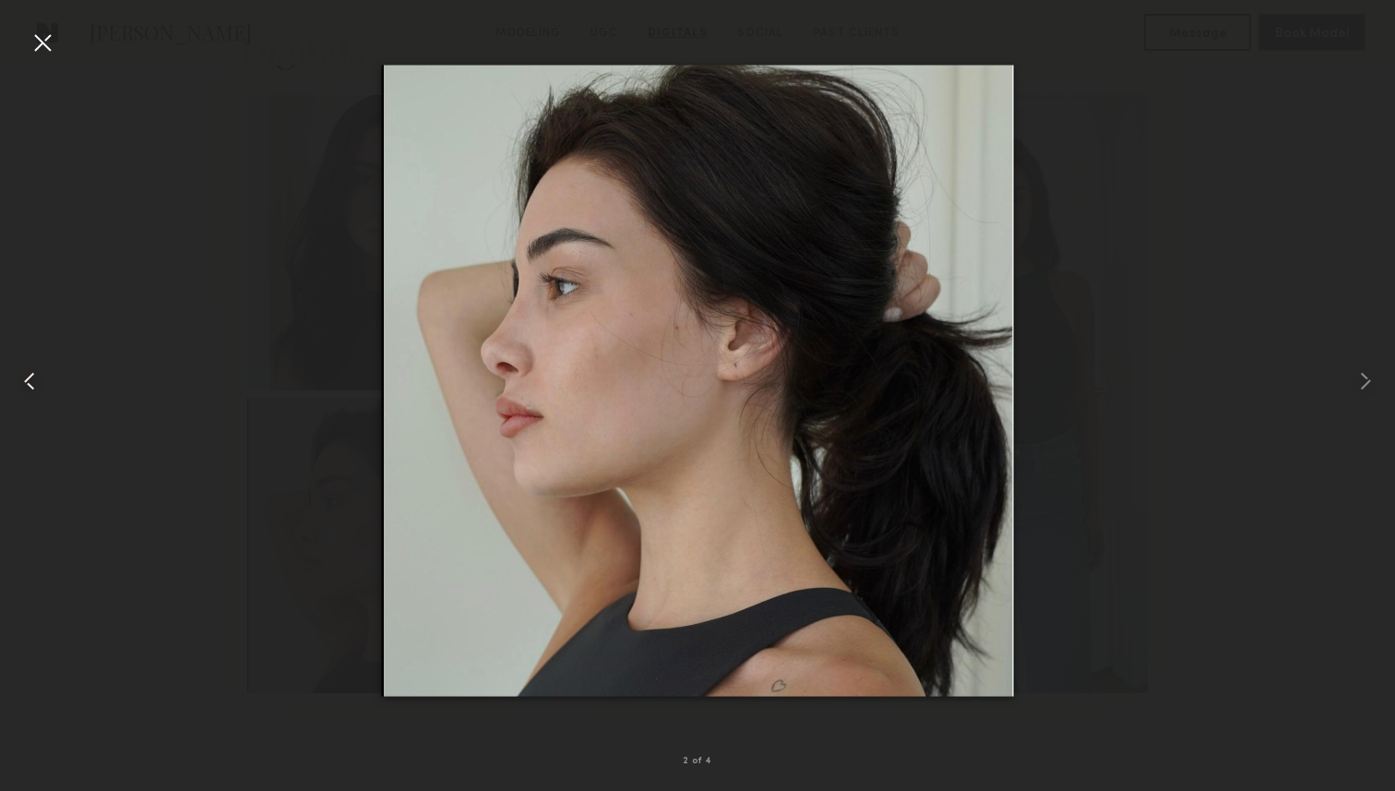
click at [34, 379] on common-icon at bounding box center [30, 381] width 30 height 30
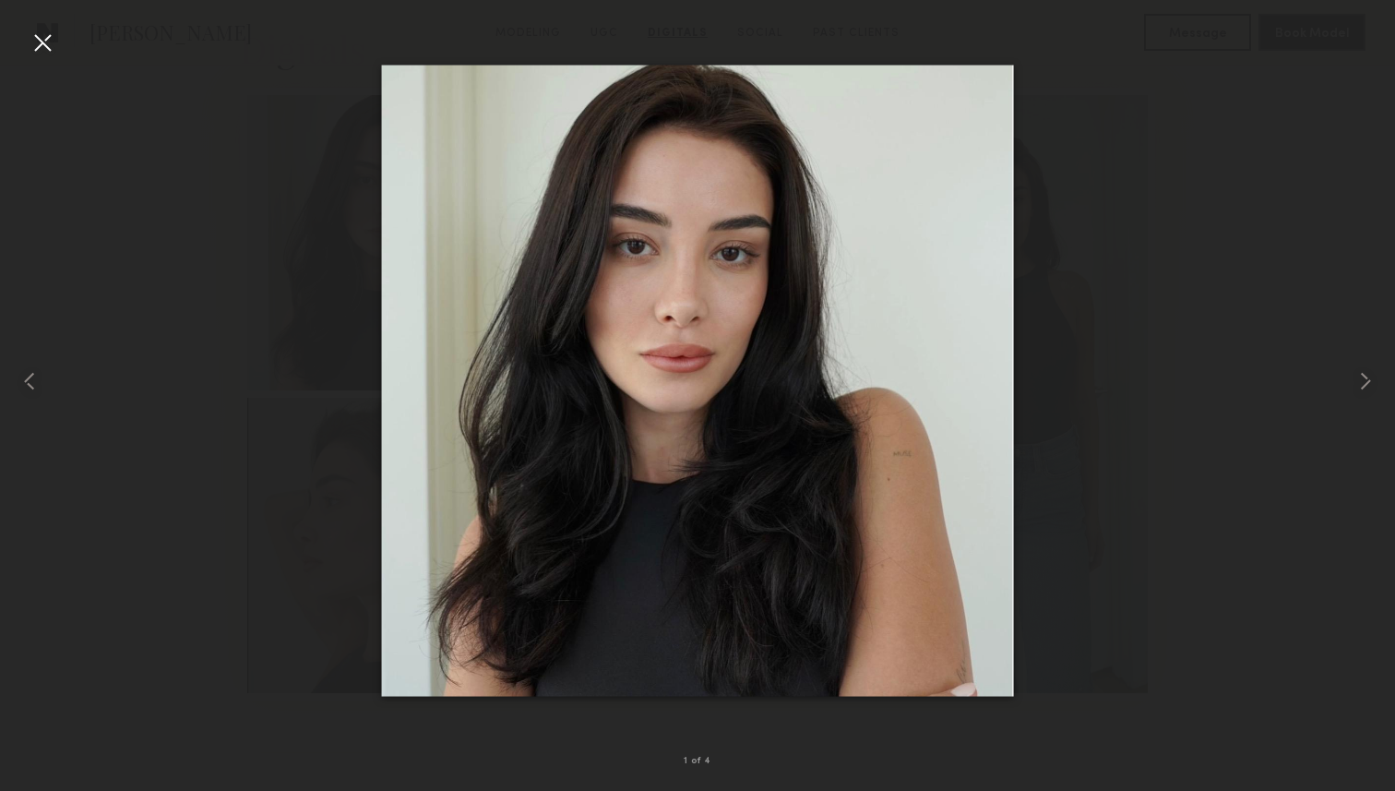
click at [42, 42] on div at bounding box center [43, 43] width 30 height 30
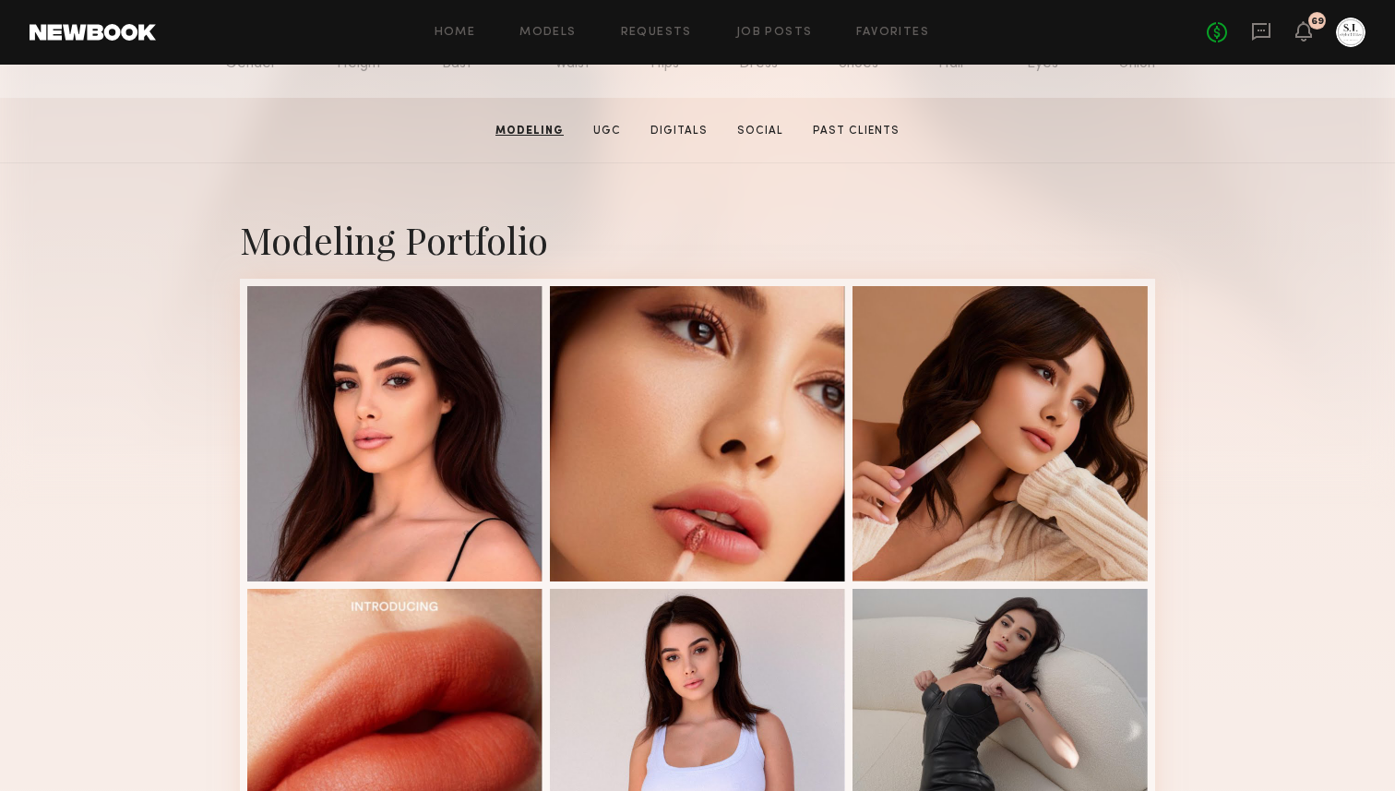
scroll to position [0, 0]
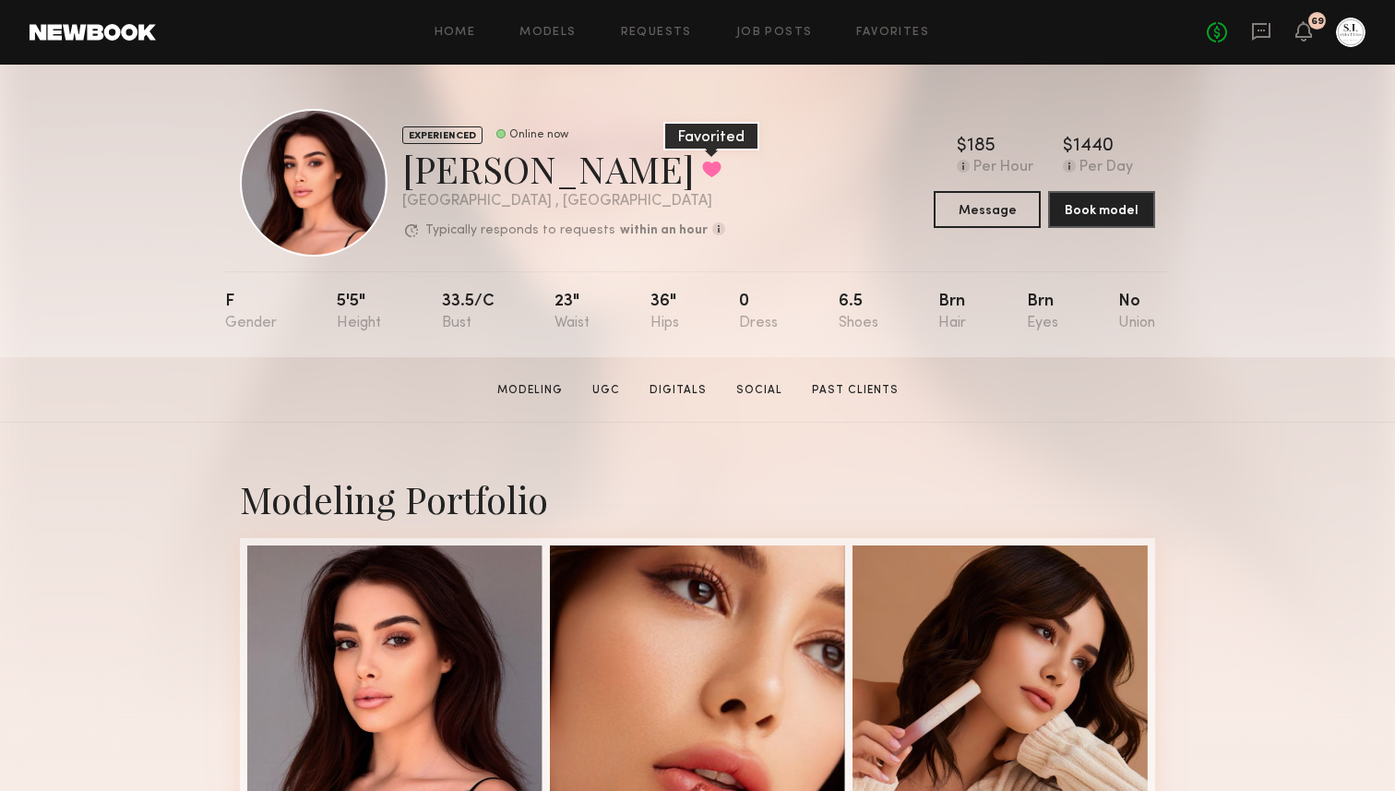
click at [702, 169] on button at bounding box center [711, 169] width 19 height 17
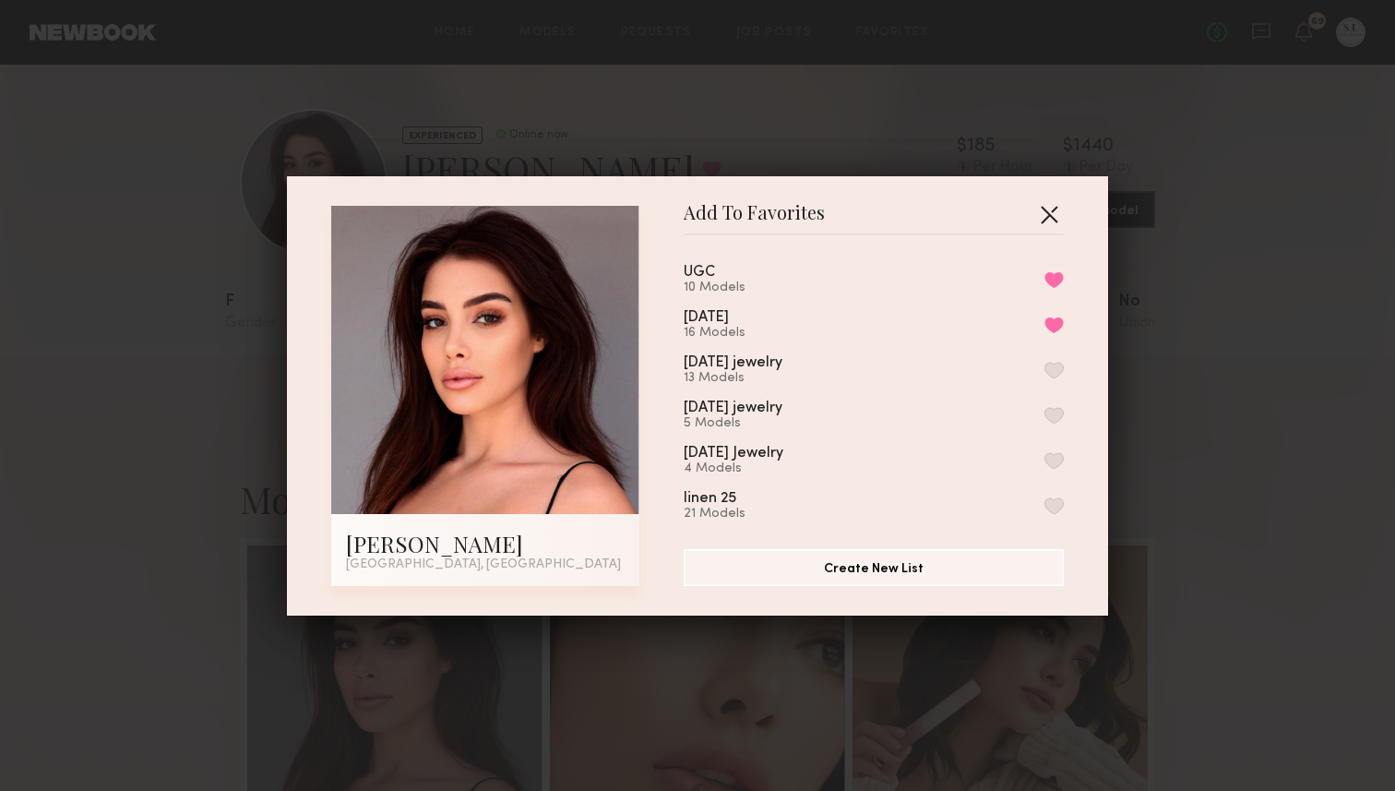
click at [1047, 209] on button "button" at bounding box center [1049, 214] width 30 height 30
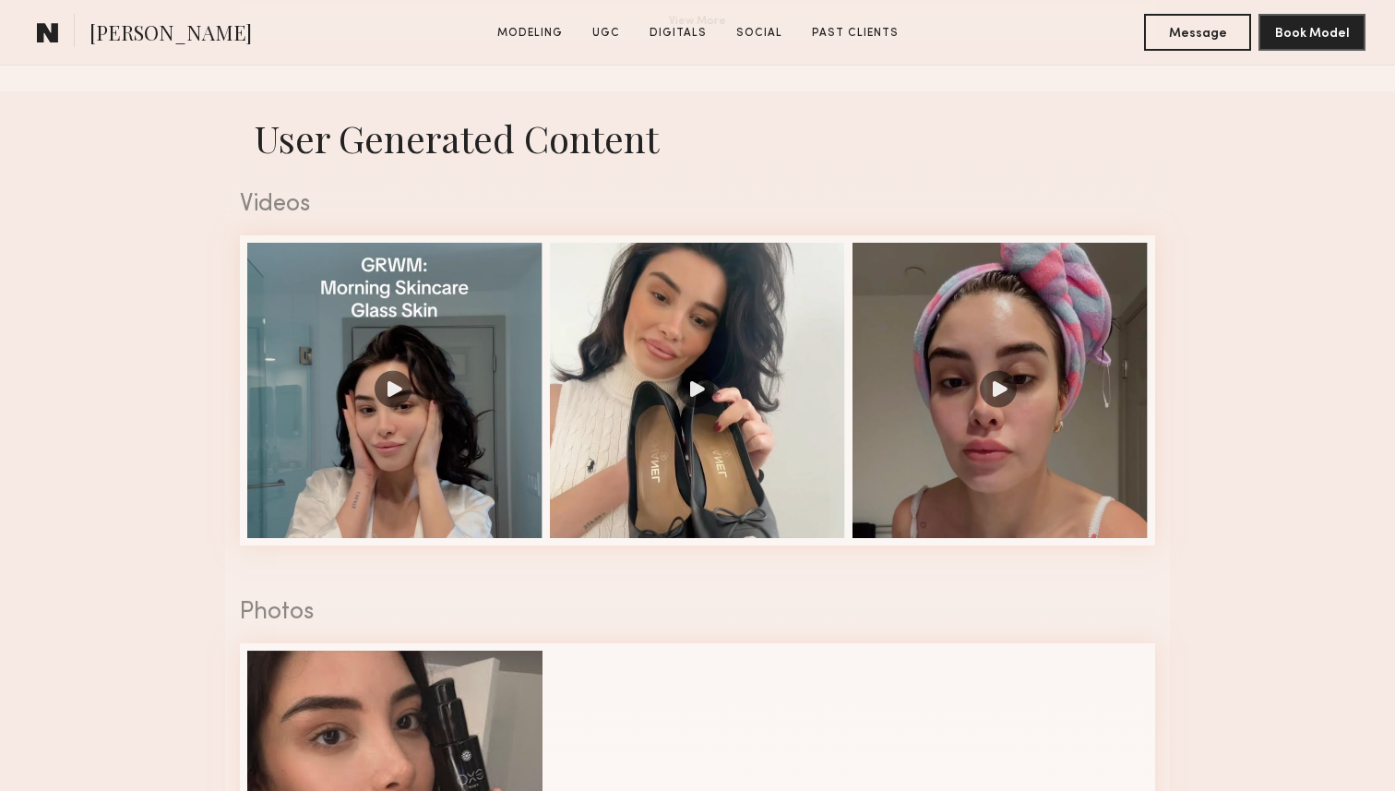
scroll to position [1518, 0]
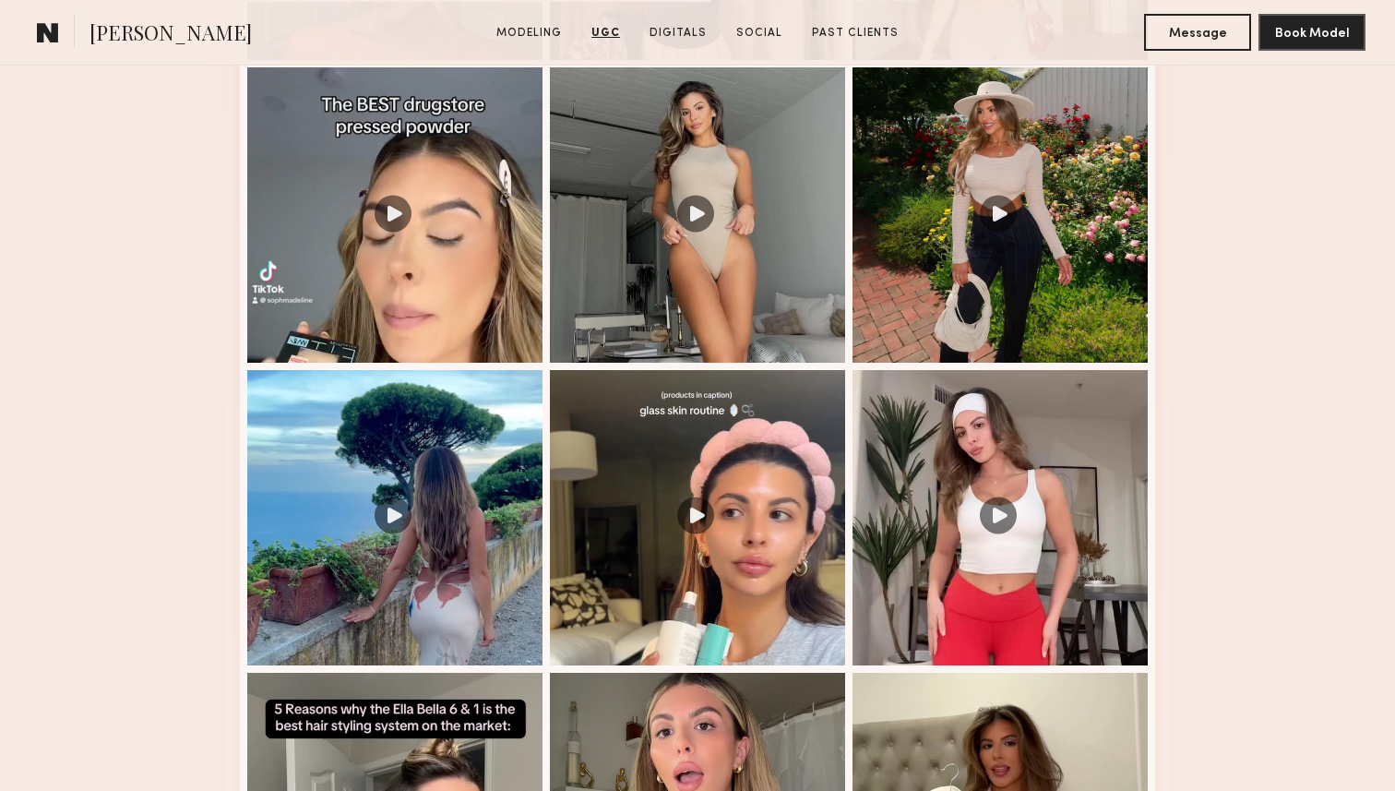
scroll to position [2287, 0]
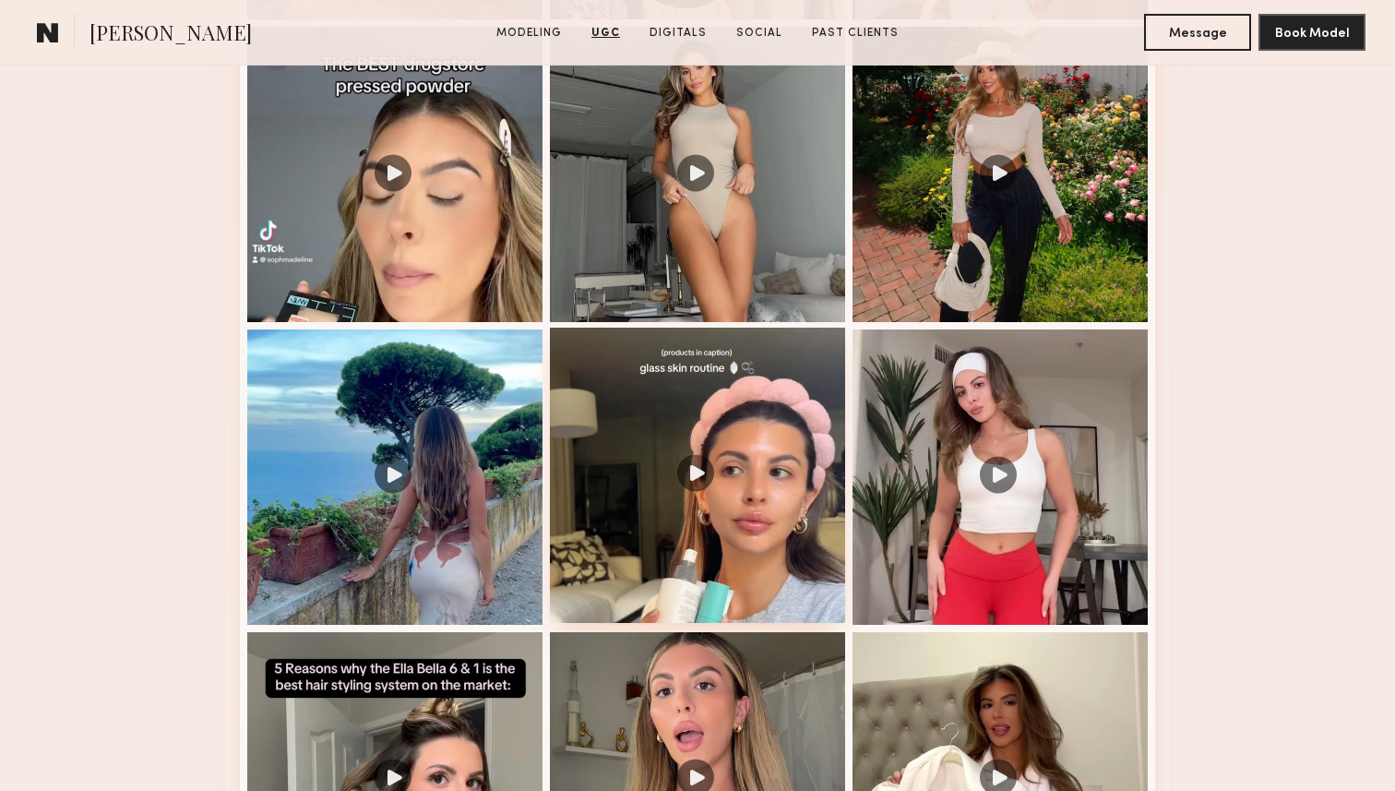
click at [650, 405] on div at bounding box center [697, 475] width 295 height 295
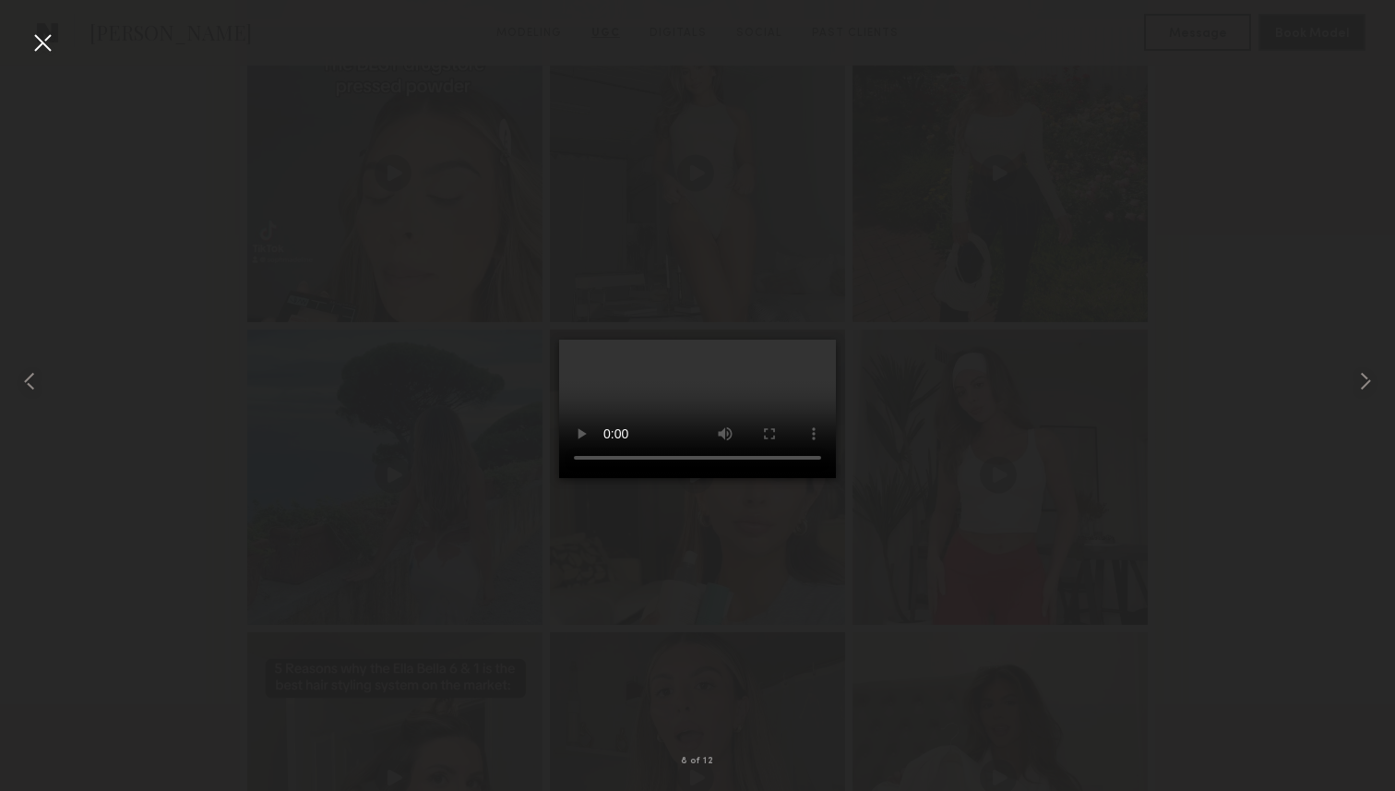
click at [42, 41] on div at bounding box center [43, 43] width 30 height 30
